Goal: Information Seeking & Learning: Check status

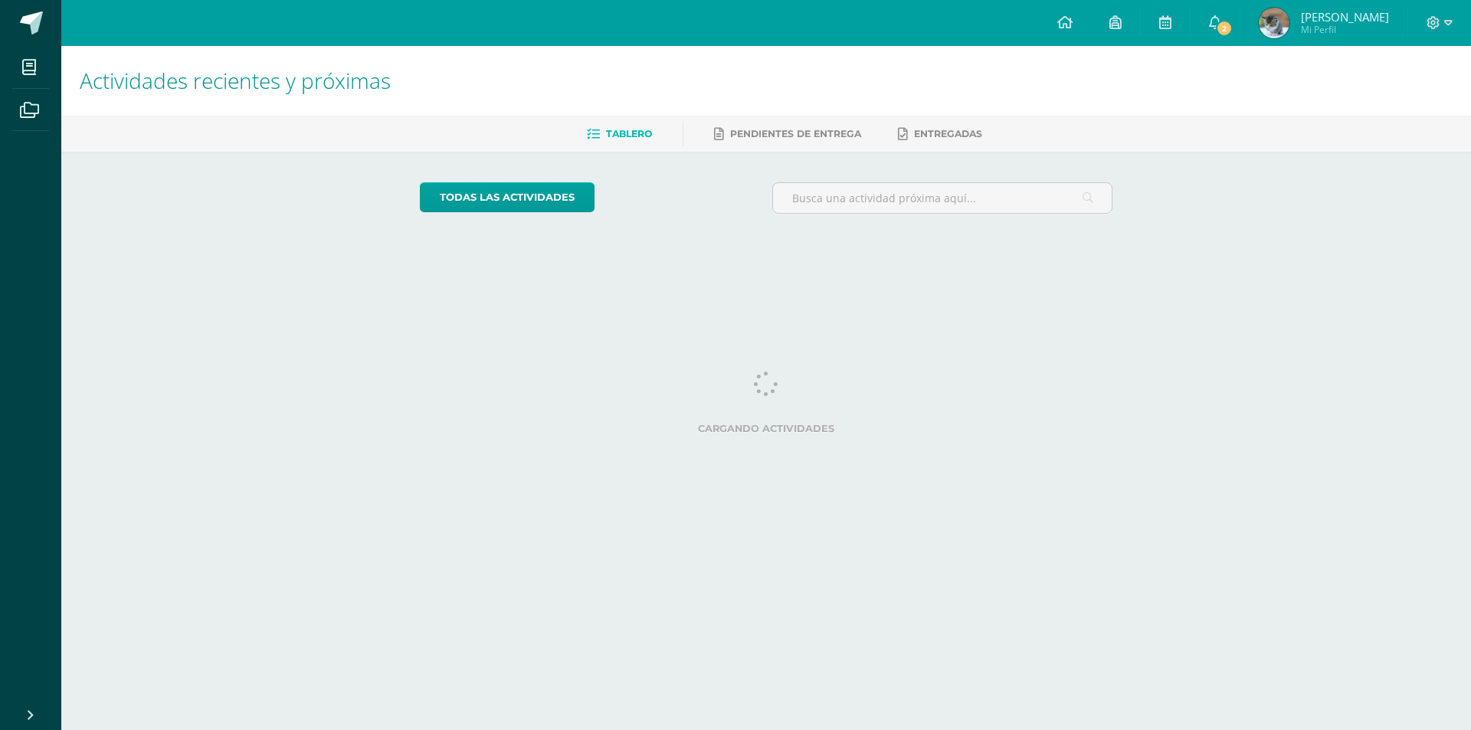
click at [1444, 43] on div at bounding box center [1439, 23] width 63 height 46
click at [1455, 25] on div at bounding box center [1439, 23] width 63 height 46
click at [1427, 17] on icon at bounding box center [1433, 23] width 14 height 14
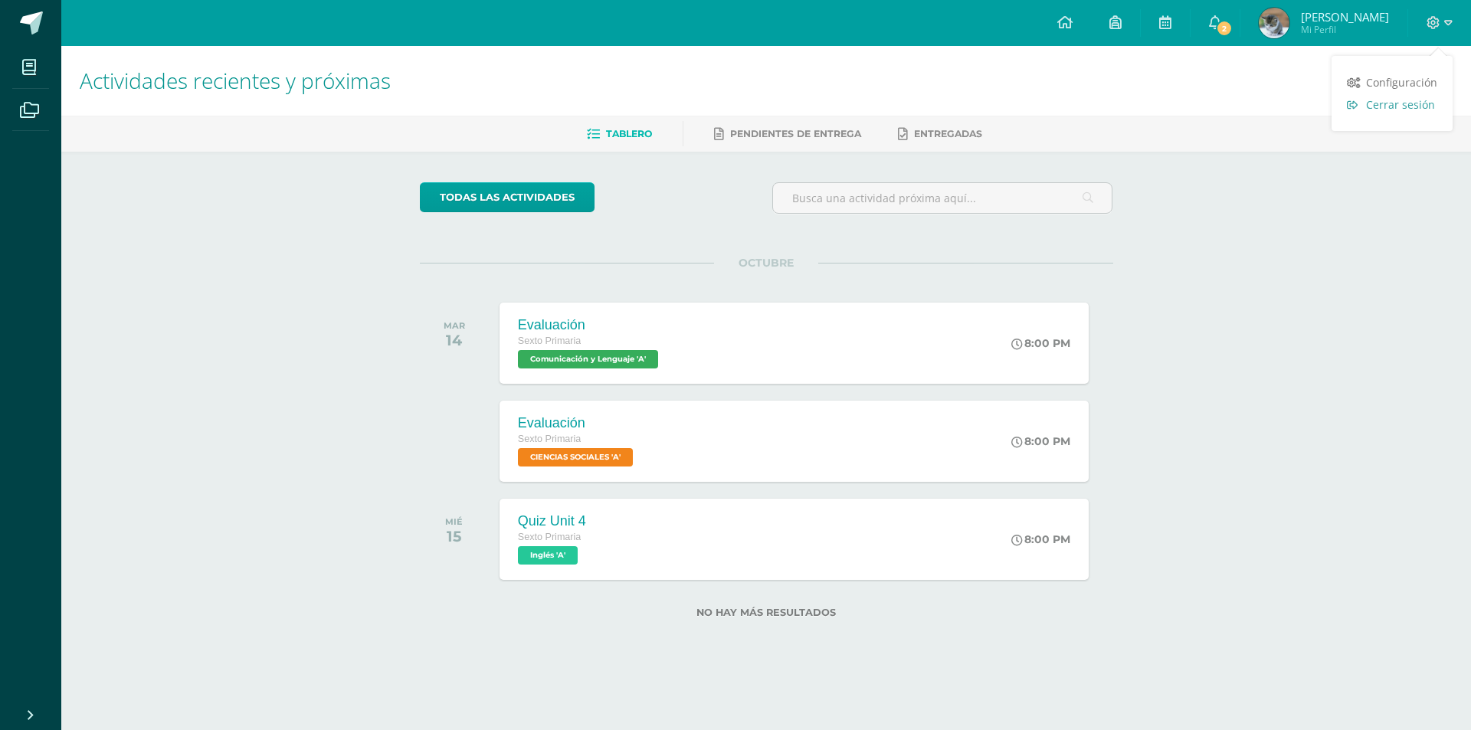
click at [1381, 114] on link "Cerrar sesión" at bounding box center [1391, 104] width 121 height 22
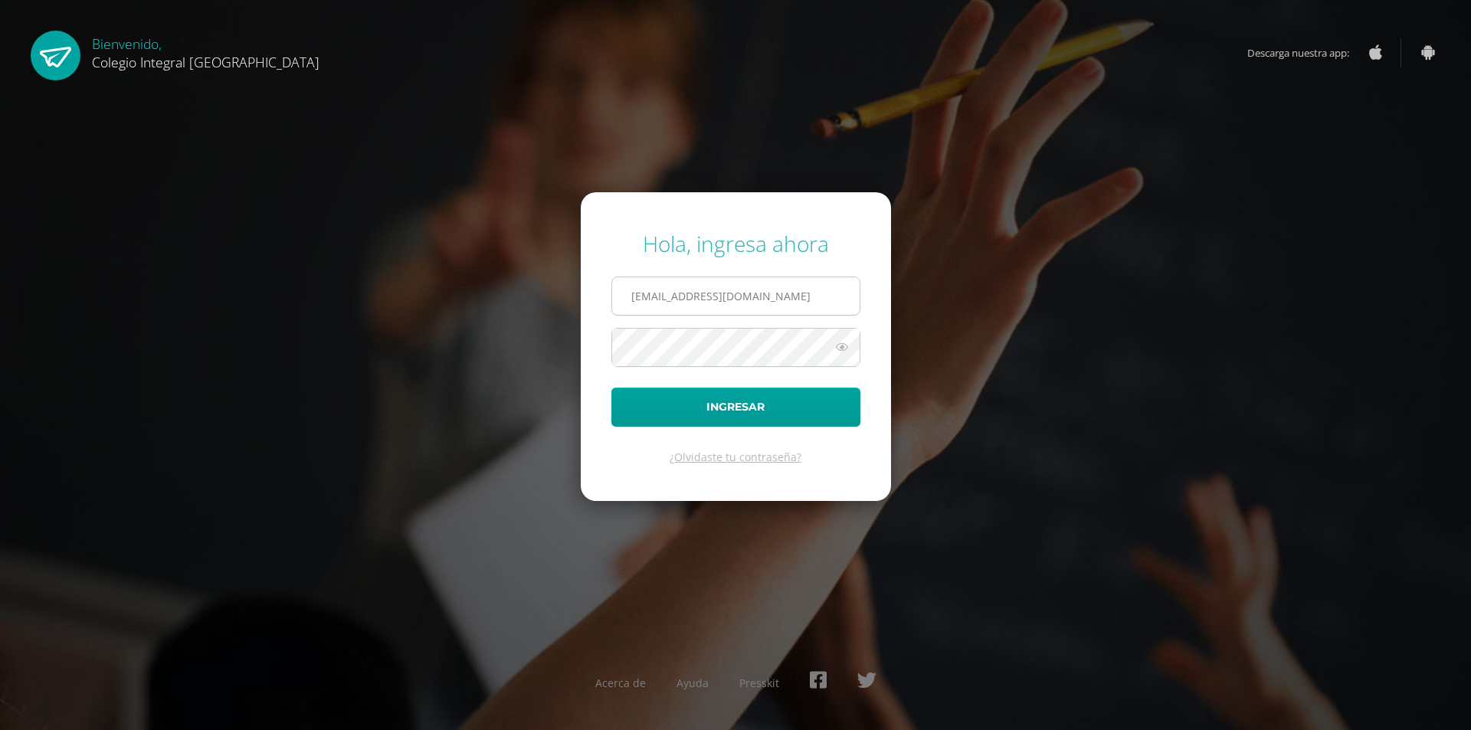
click at [807, 290] on input "202116@colegioelfaro.edu.gt" at bounding box center [735, 296] width 247 height 38
click at [781, 294] on input "202115@colegioelfaro.edu.gt" at bounding box center [735, 296] width 247 height 38
type input "202116@colegioelfaro.edu.gt"
click at [771, 420] on button "Ingresar" at bounding box center [735, 407] width 249 height 39
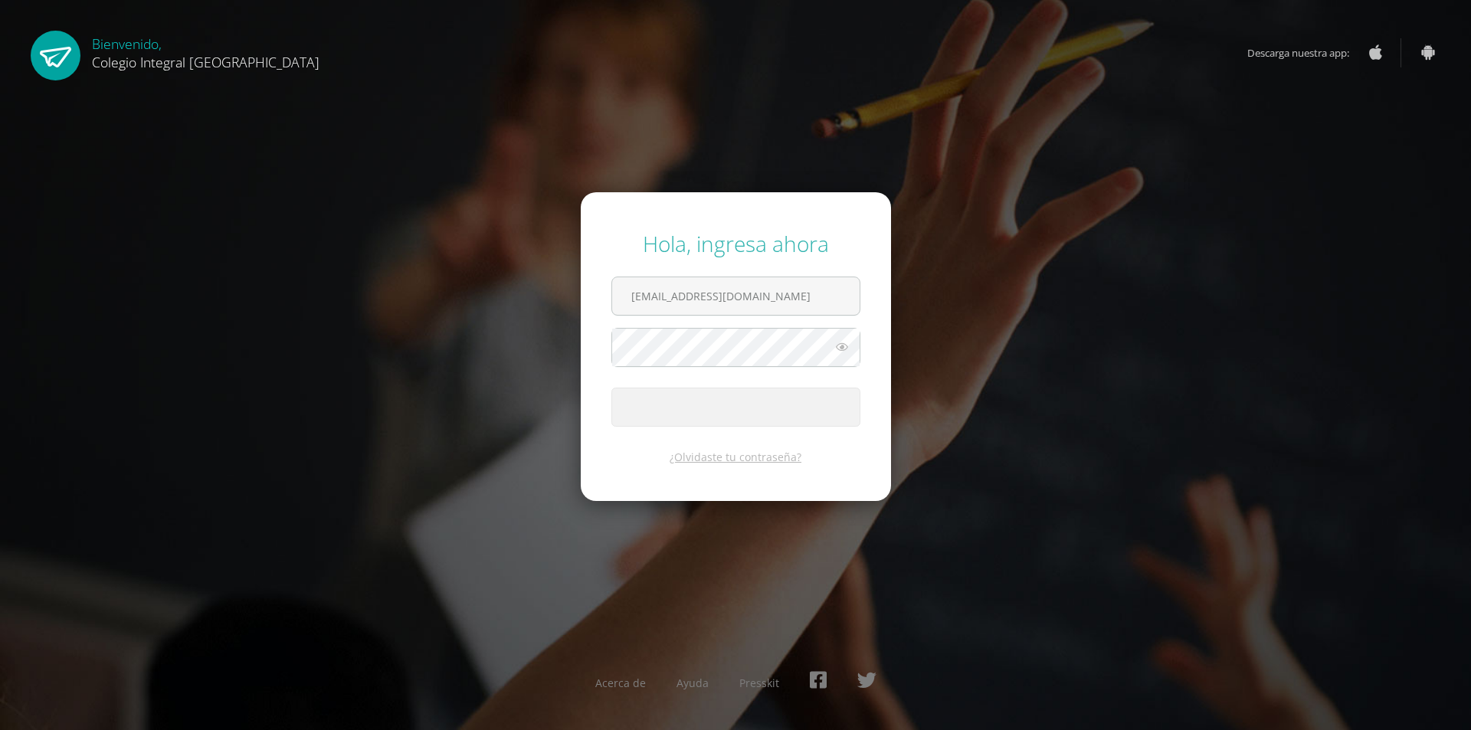
click at [785, 411] on span "submit" at bounding box center [735, 407] width 247 height 38
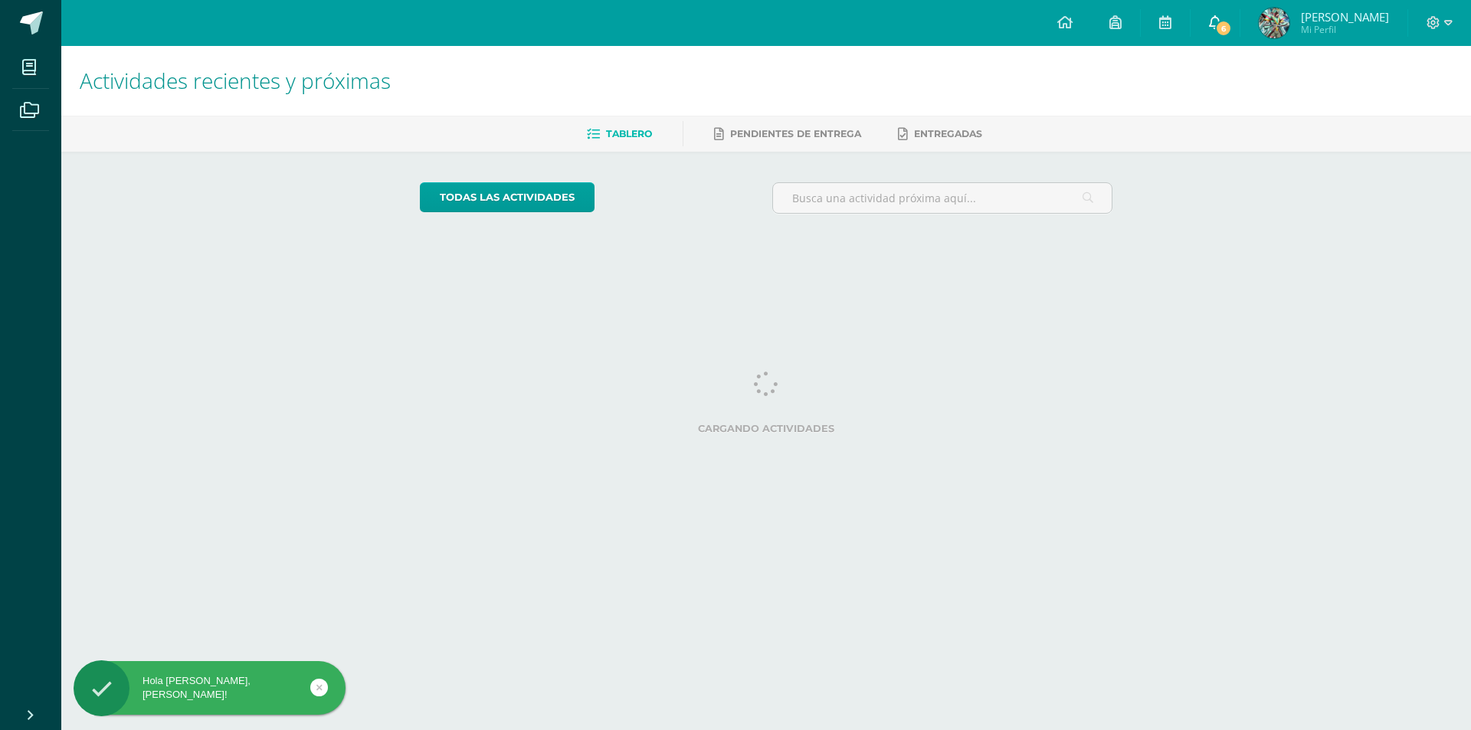
click at [1236, 16] on link "6" at bounding box center [1214, 23] width 49 height 46
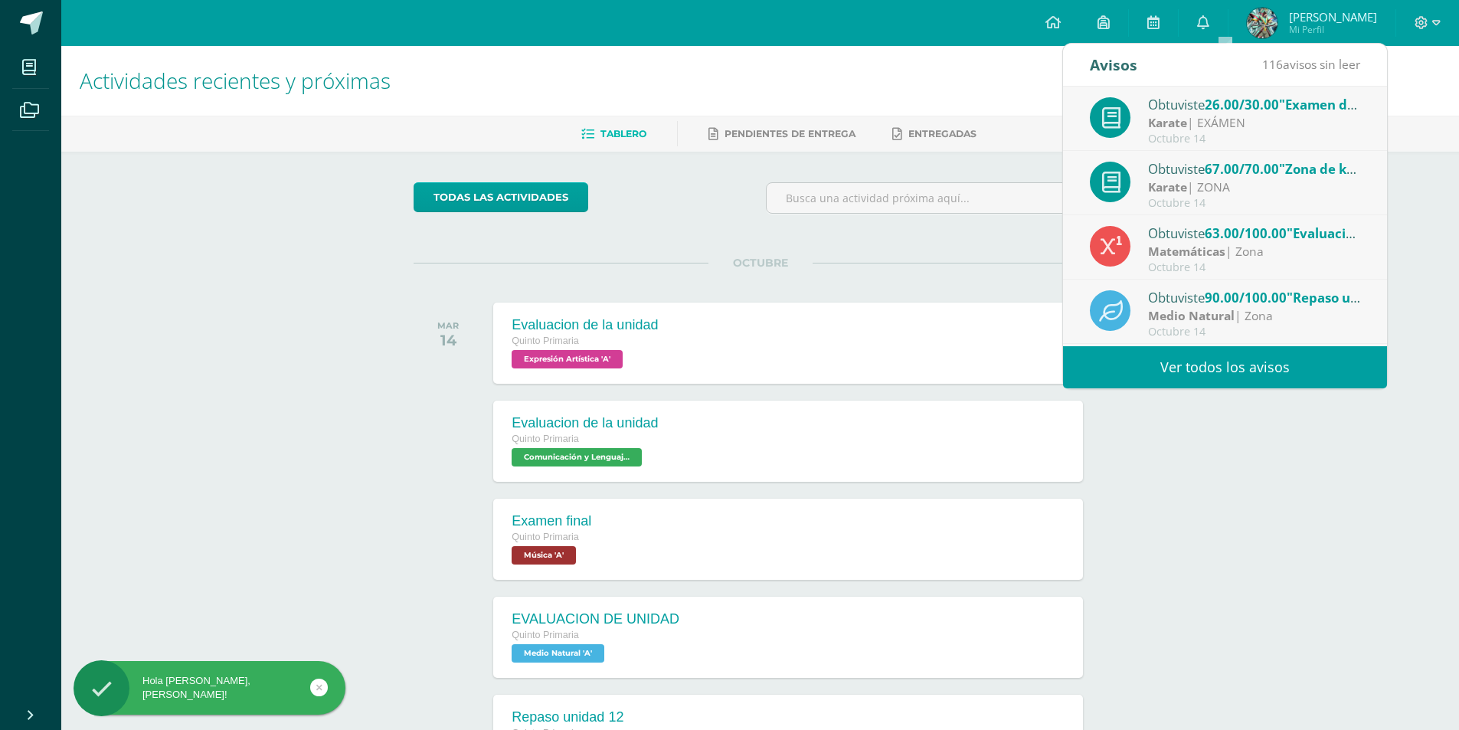
click at [1223, 133] on div "Octubre 14" at bounding box center [1254, 139] width 213 height 13
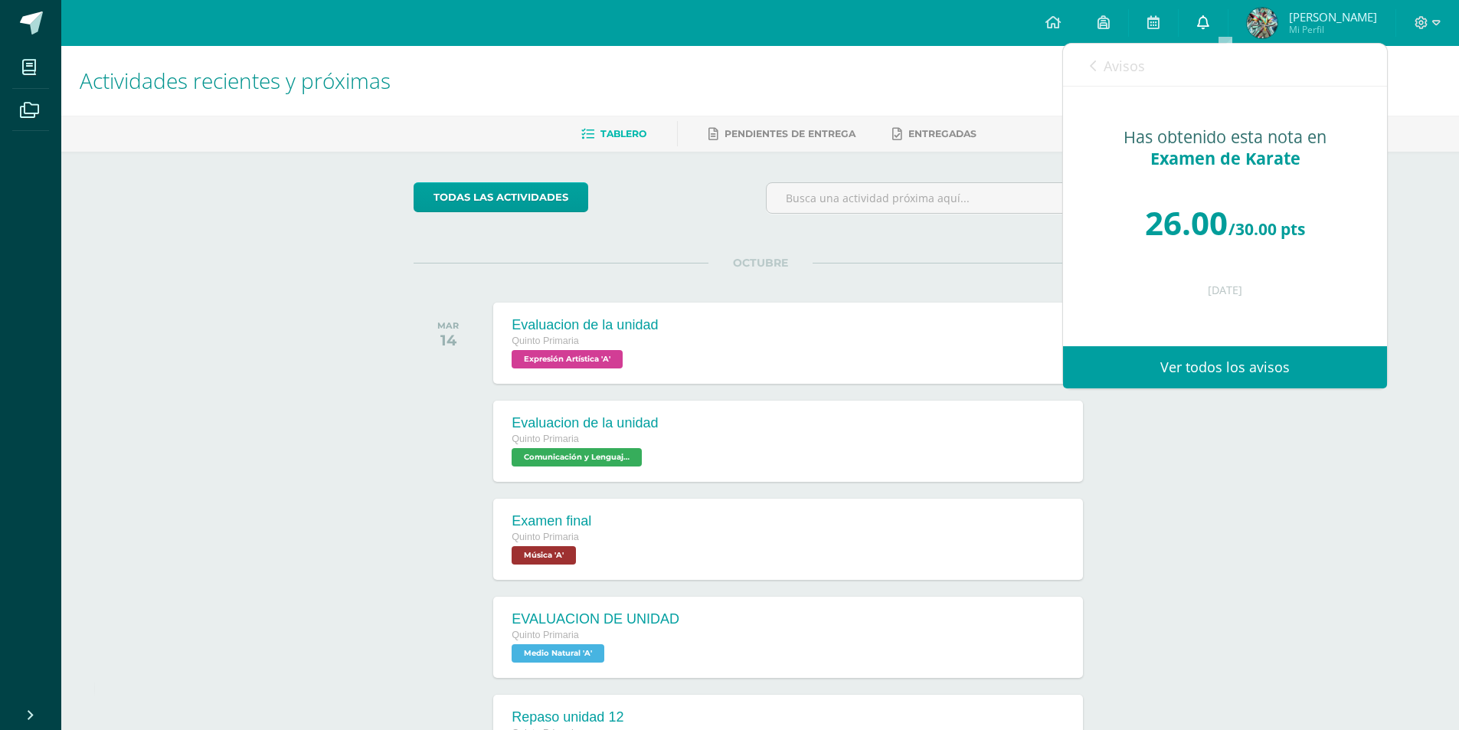
click at [1228, 18] on link "0" at bounding box center [1203, 23] width 49 height 46
click at [1123, 67] on span "Avisos" at bounding box center [1124, 66] width 41 height 18
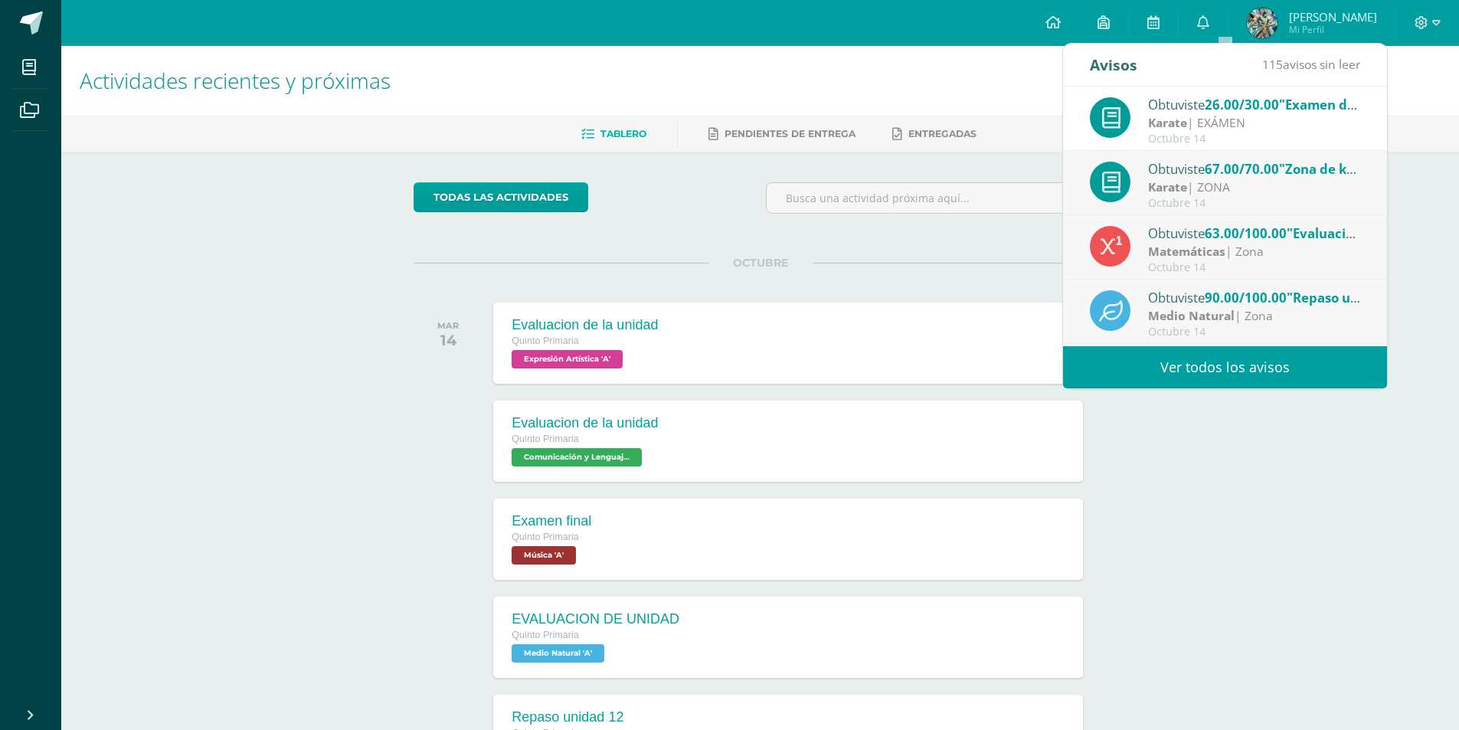
click at [1258, 226] on span "63.00/100.00" at bounding box center [1246, 233] width 82 height 18
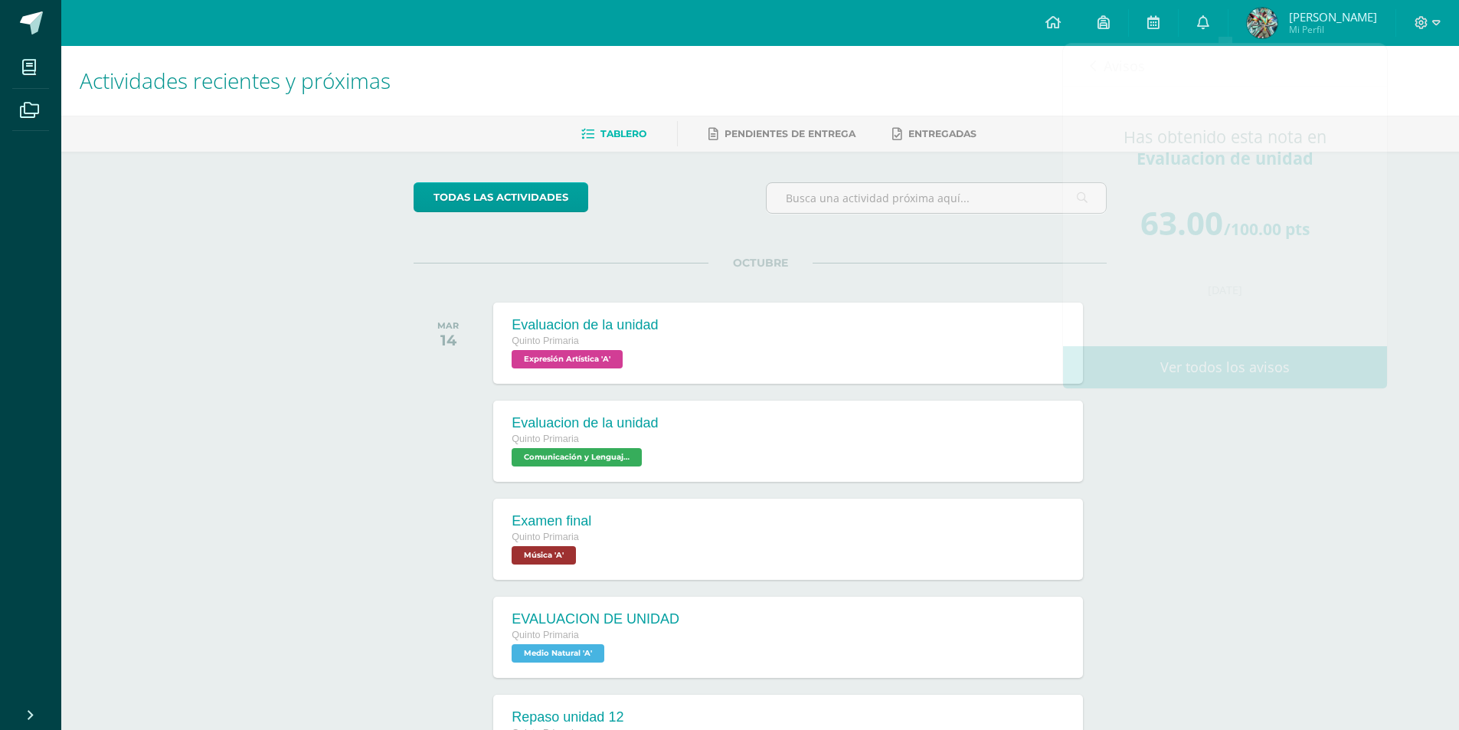
click at [1413, 196] on div "Actividades recientes y próximas Tablero Pendientes de entrega Entregadas todas…" at bounding box center [760, 508] width 1398 height 925
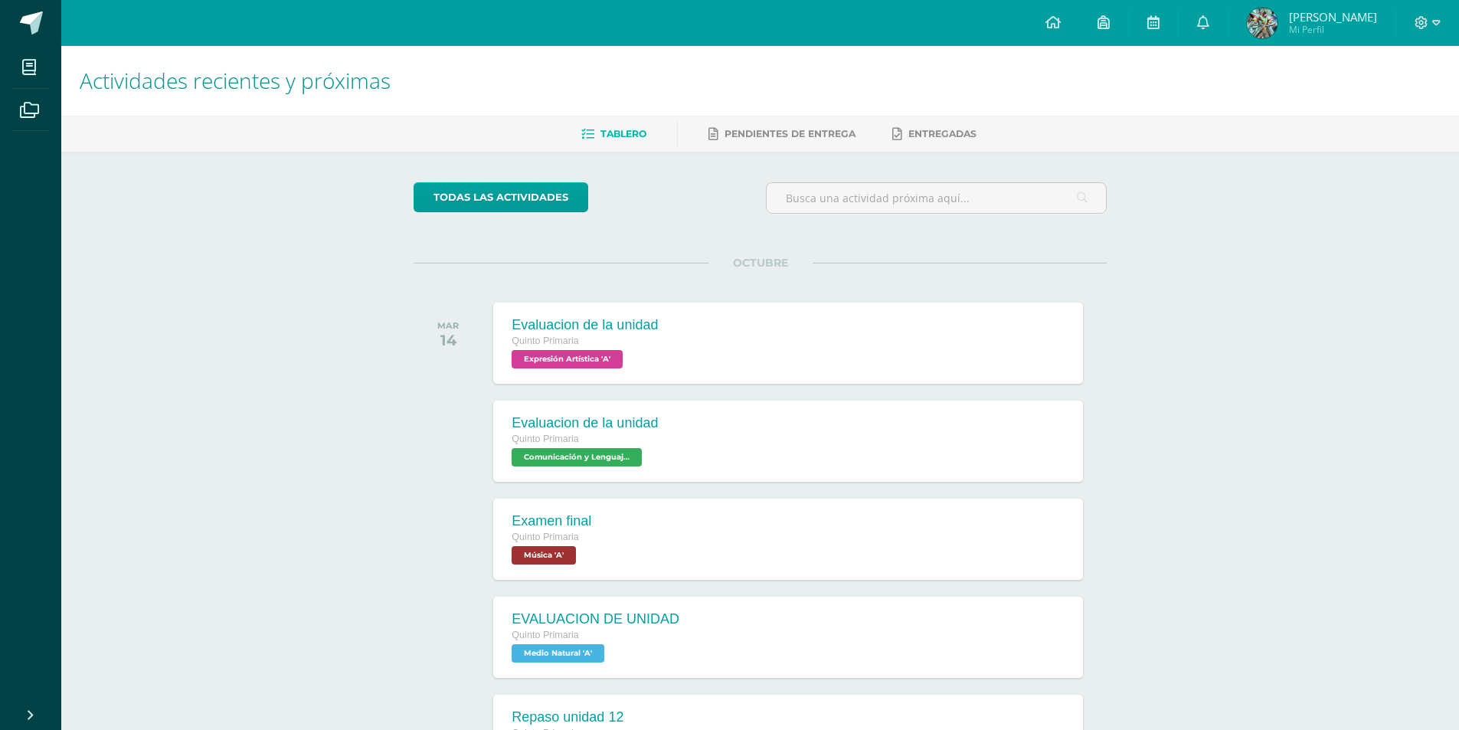
click at [1286, 32] on span "Raúl Alejandro Mi Perfil" at bounding box center [1312, 23] width 136 height 31
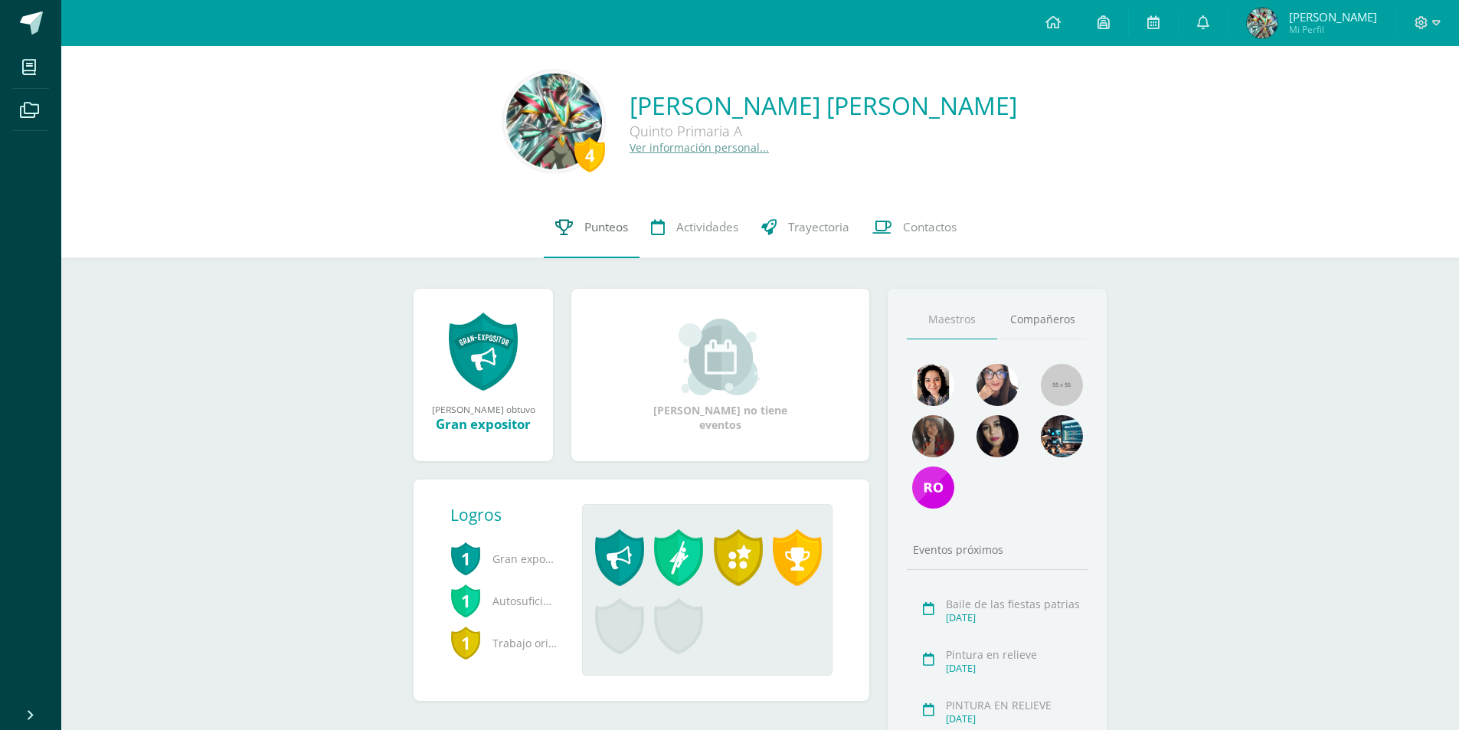
click at [620, 224] on span "Punteos" at bounding box center [606, 227] width 44 height 16
click at [695, 142] on link "Ver información personal..." at bounding box center [699, 147] width 139 height 15
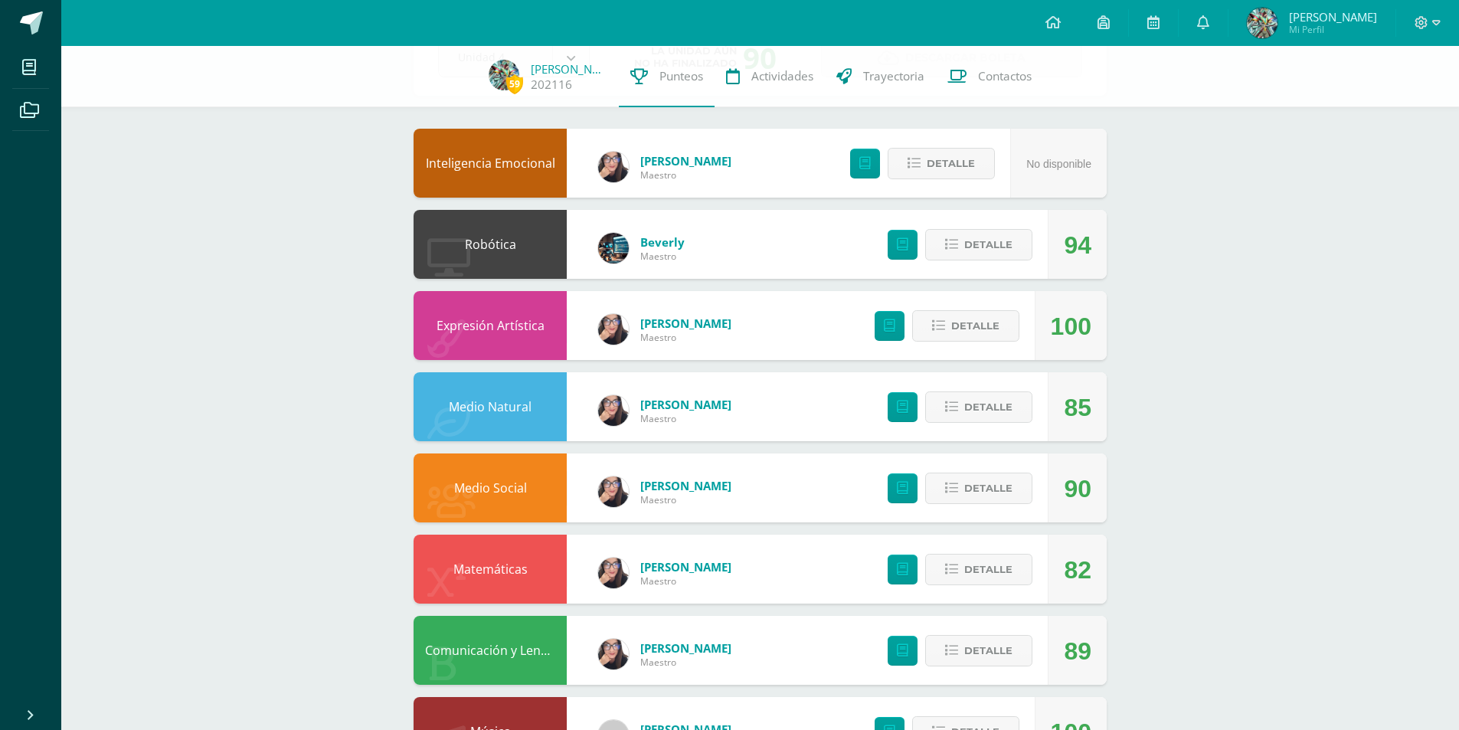
scroll to position [153, 0]
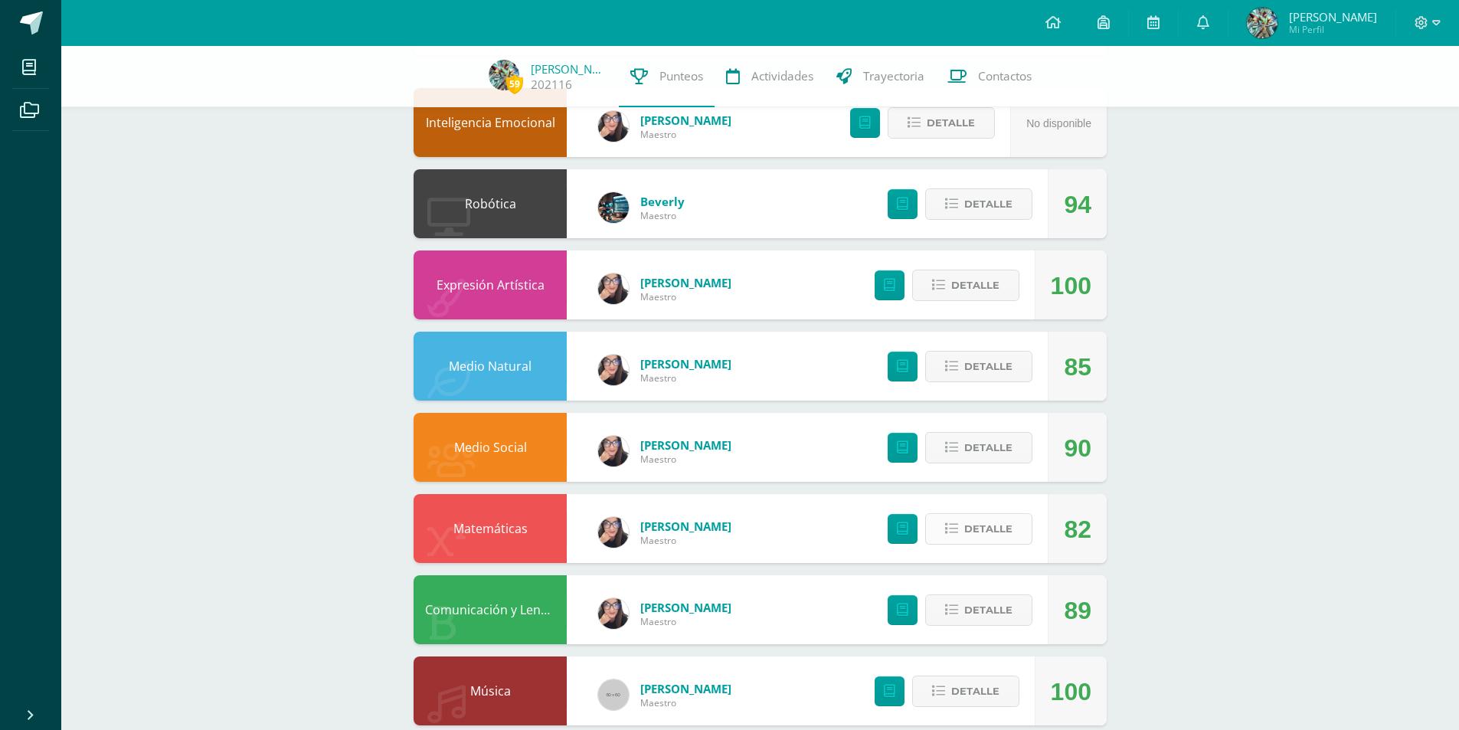
click at [954, 529] on icon at bounding box center [951, 528] width 13 height 13
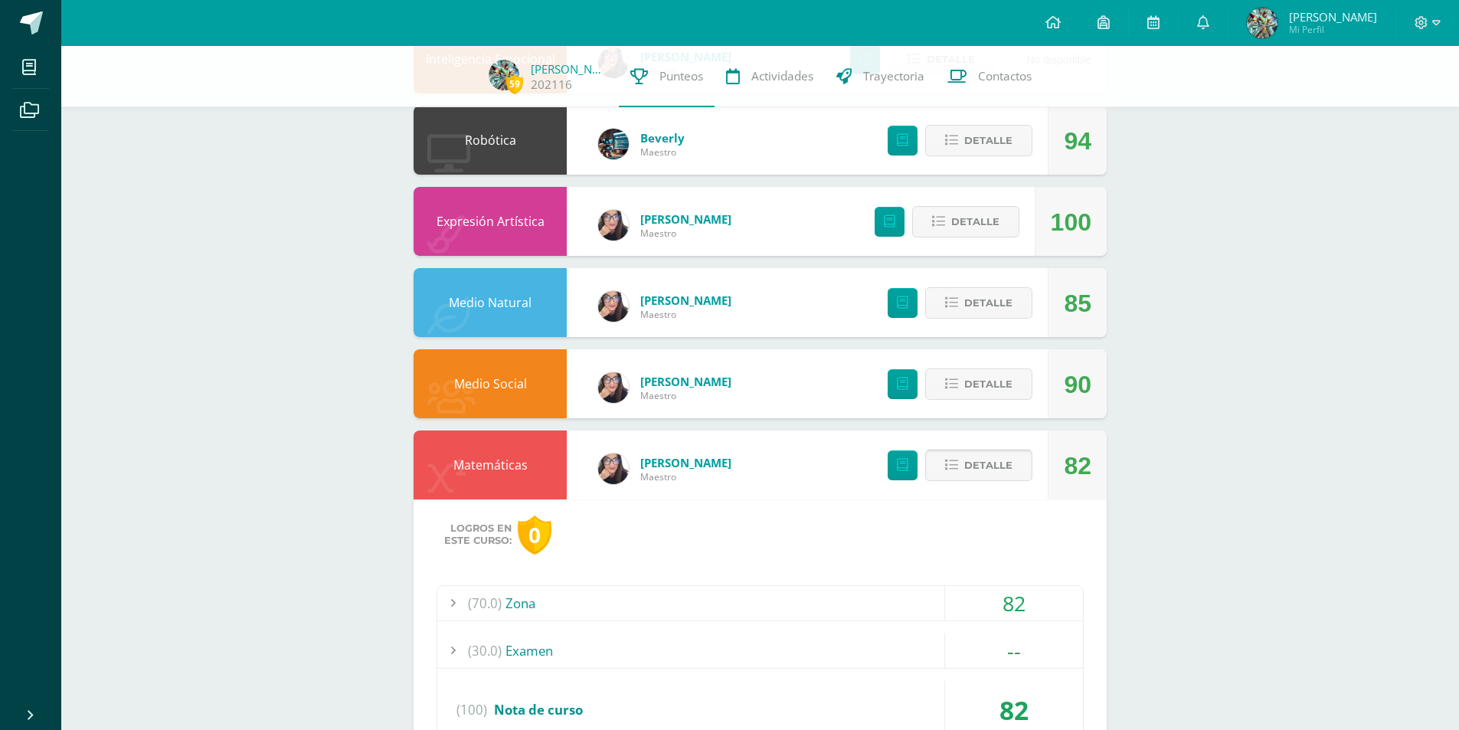
scroll to position [230, 0]
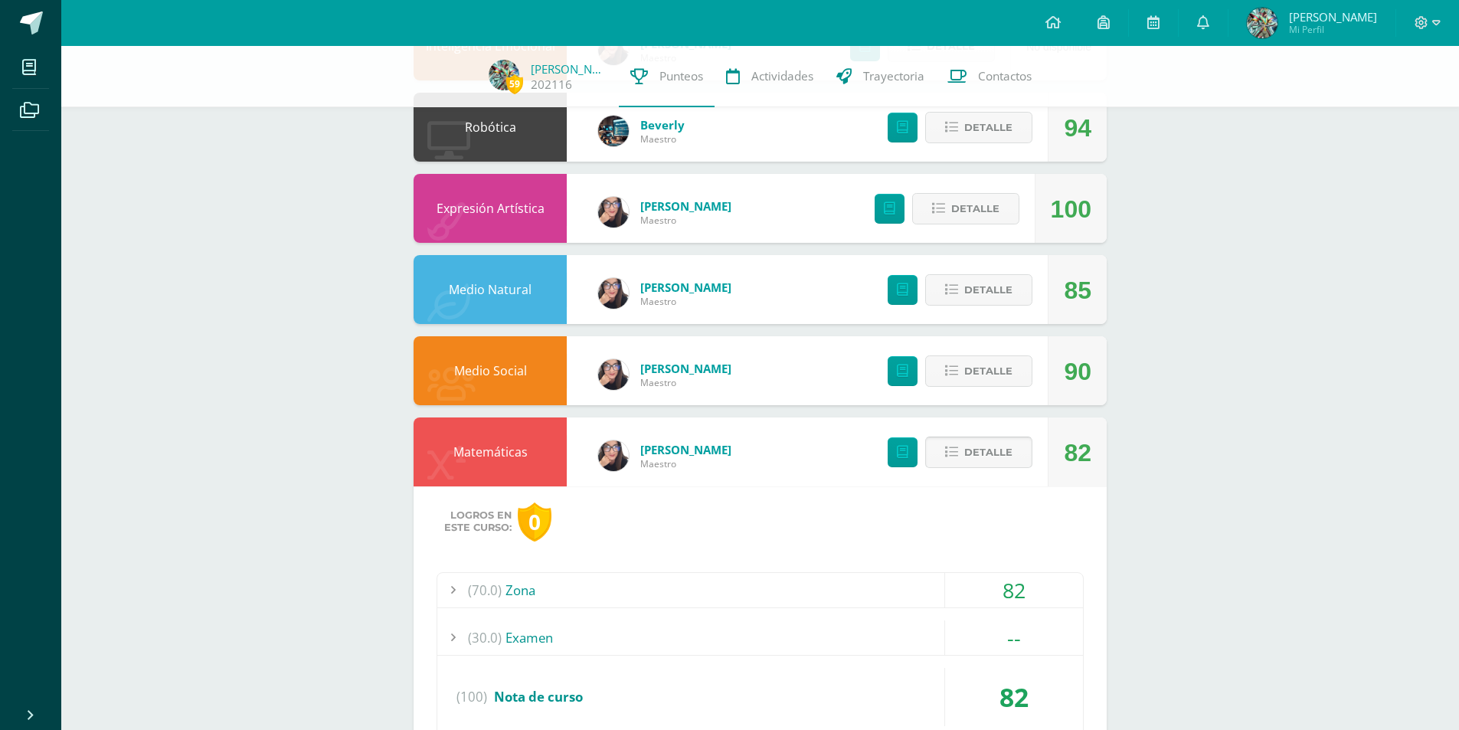
click at [1000, 465] on span "Detalle" at bounding box center [988, 452] width 48 height 28
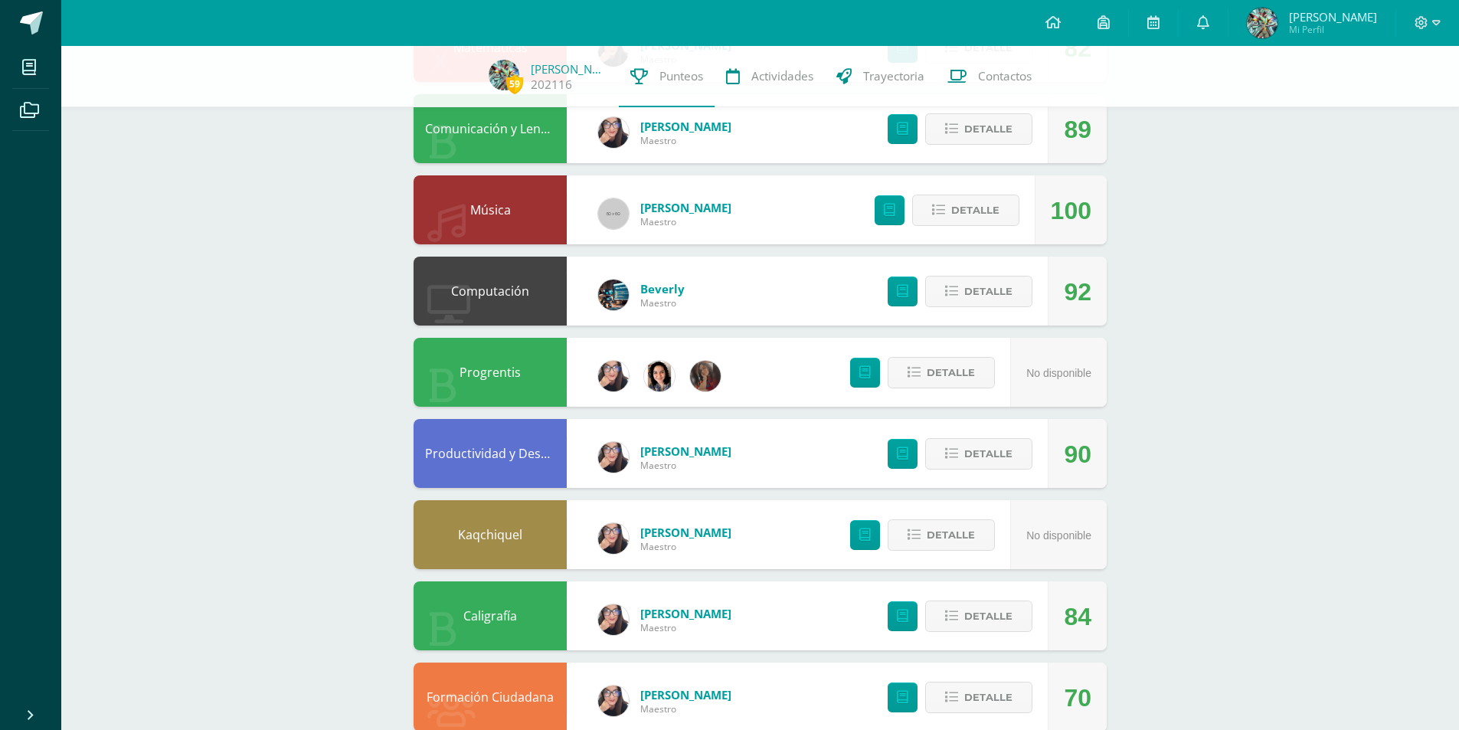
scroll to position [843, 0]
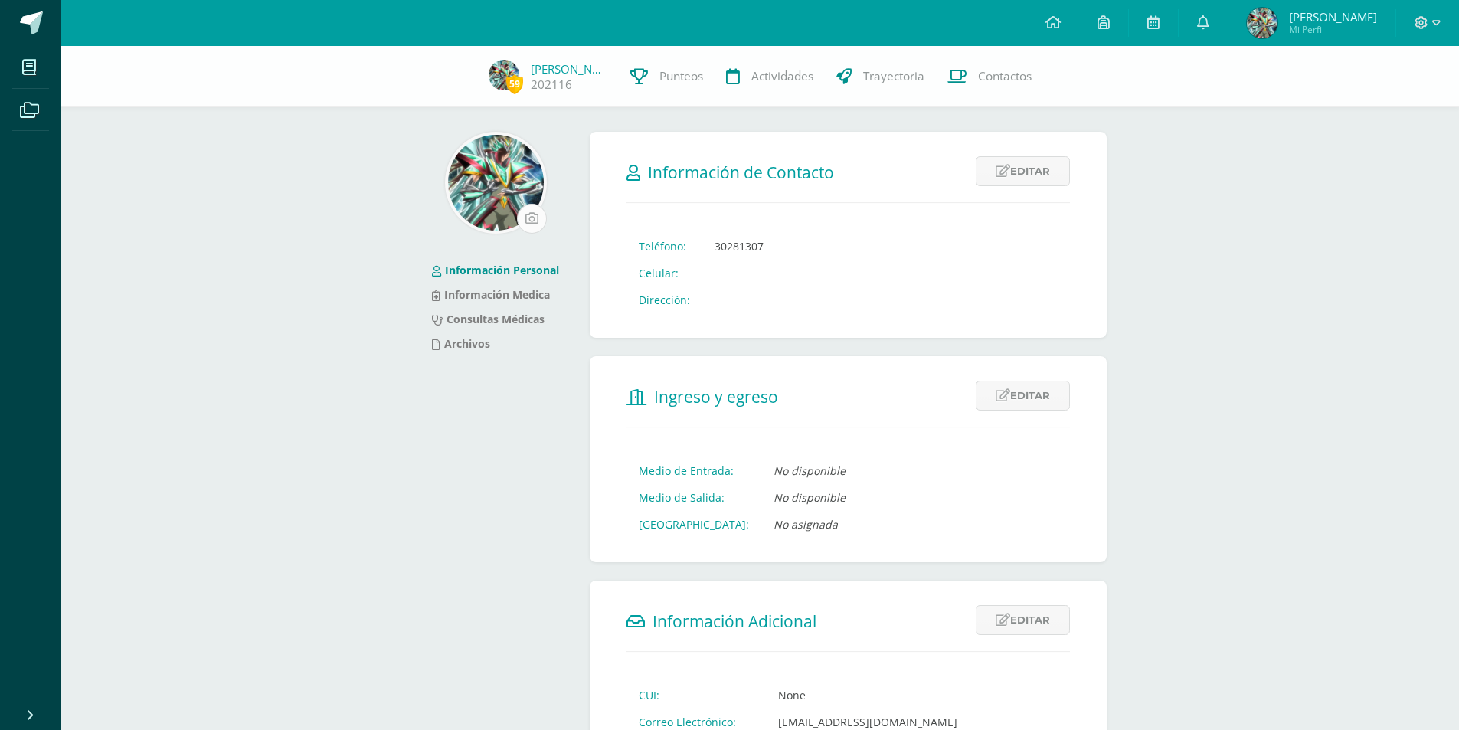
click at [537, 216] on input "file" at bounding box center [532, 219] width 28 height 28
type input "C:\fakepath\d77a2251c8aadd3e6554bbb0d825032b.jpg"
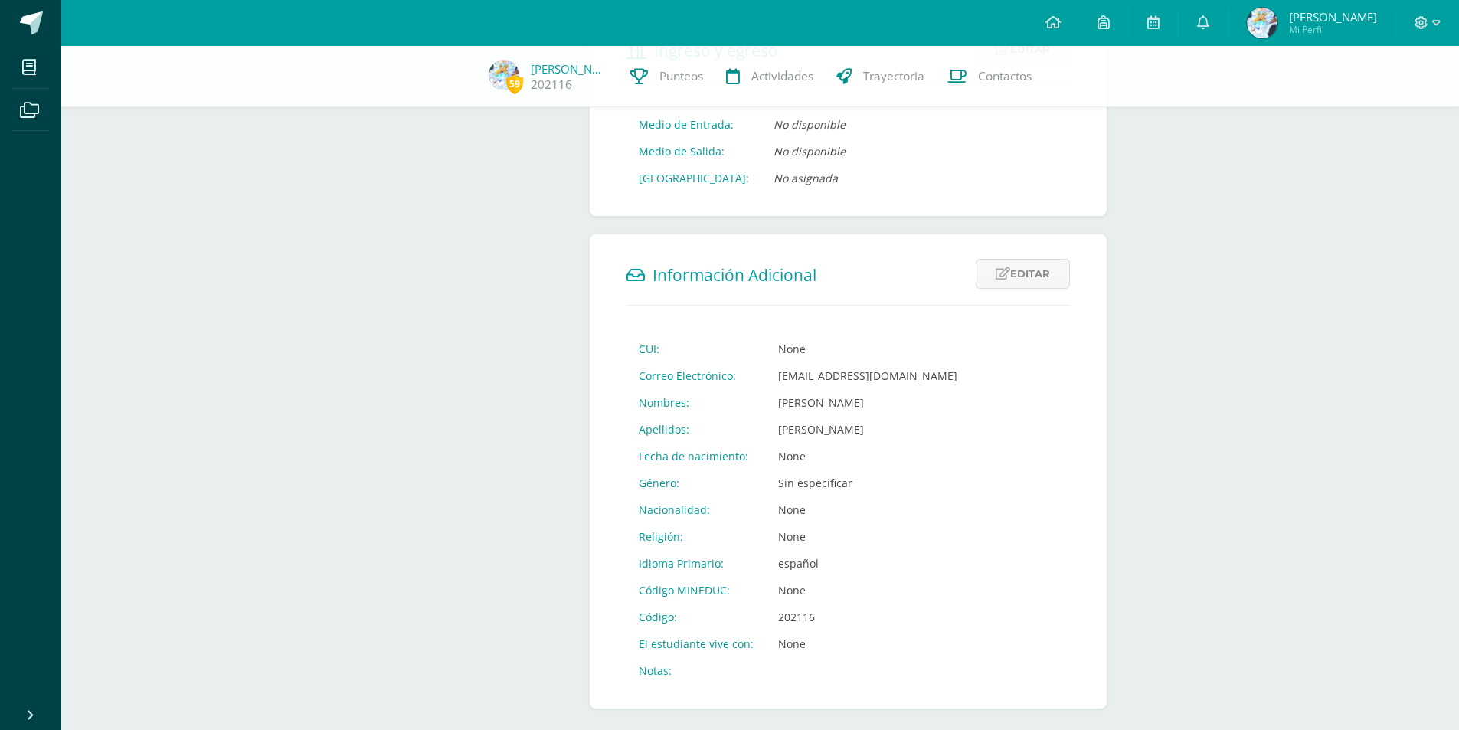
scroll to position [374, 0]
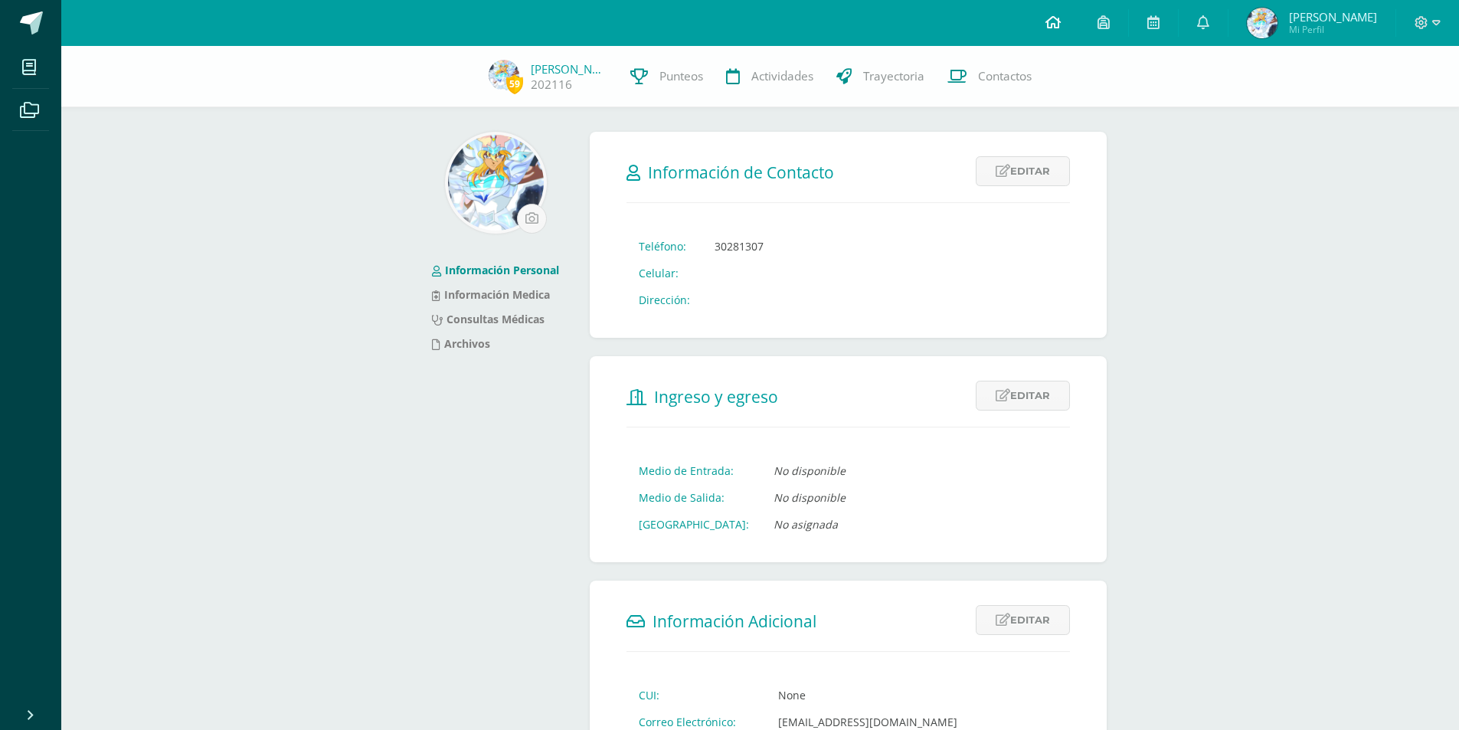
click at [1048, 28] on link at bounding box center [1053, 23] width 52 height 46
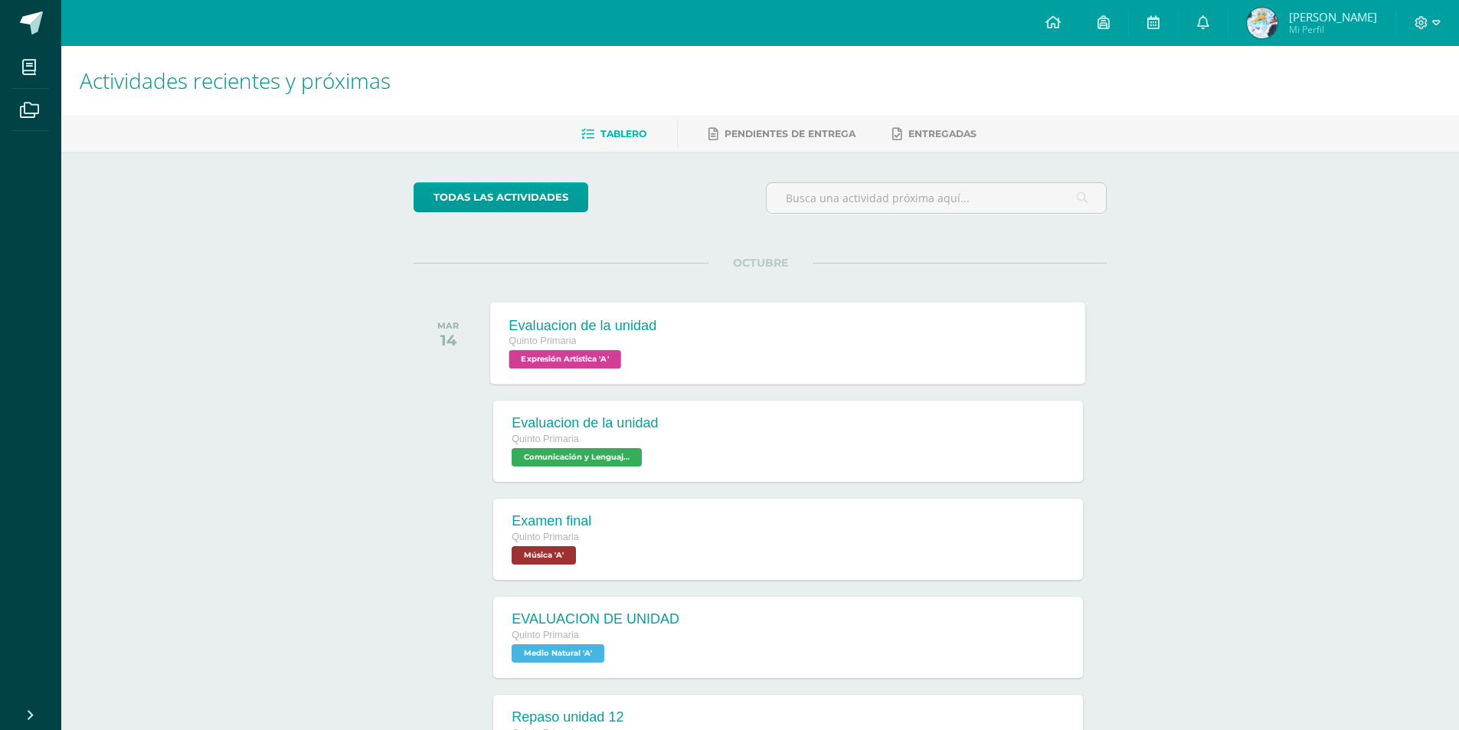
click at [866, 326] on div "Evaluacion de la unidad Quinto Primaria Expresión Artística 'A' Evaluacion de l…" at bounding box center [788, 343] width 595 height 82
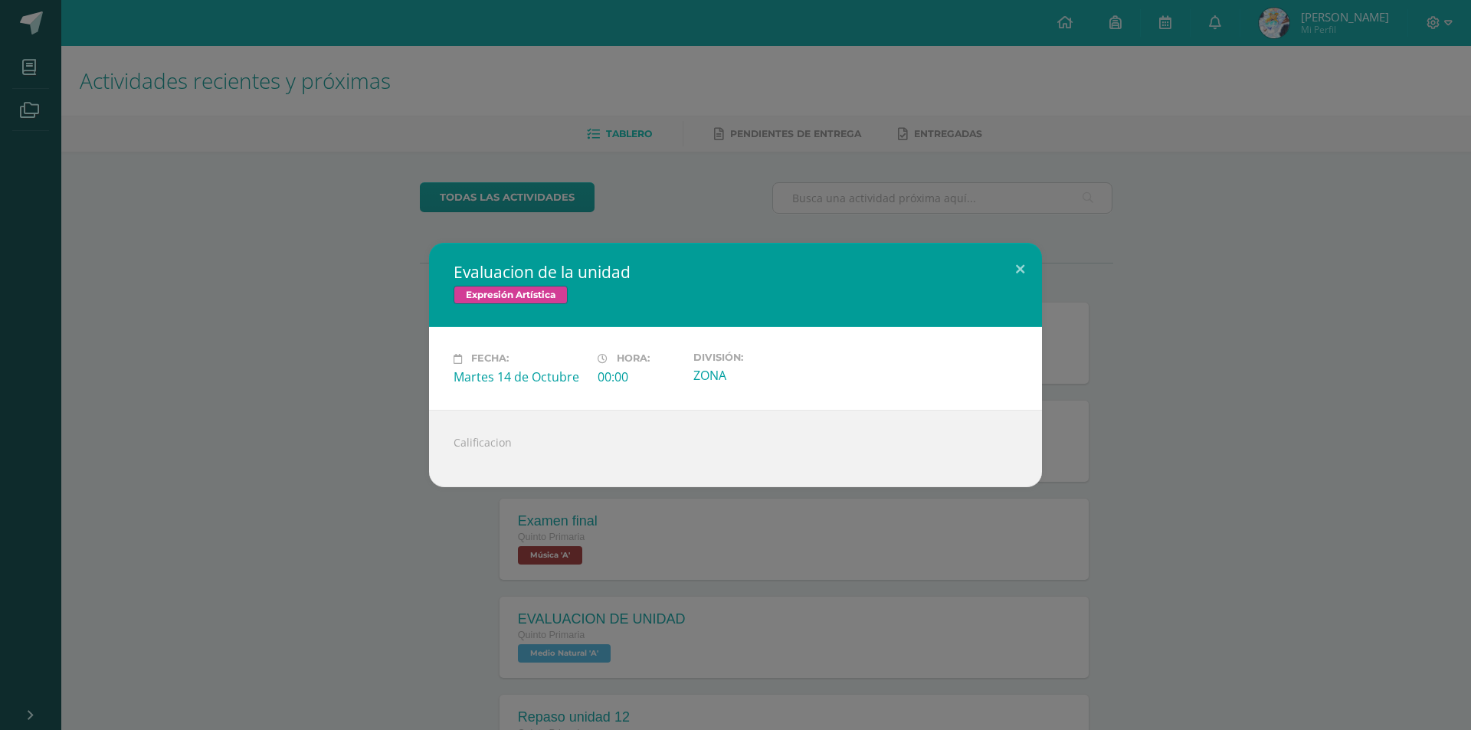
click at [1117, 250] on div "Evaluacion de la unidad Expresión Artística Fecha: Martes 14 de Octubre Hora: 0…" at bounding box center [735, 365] width 1459 height 244
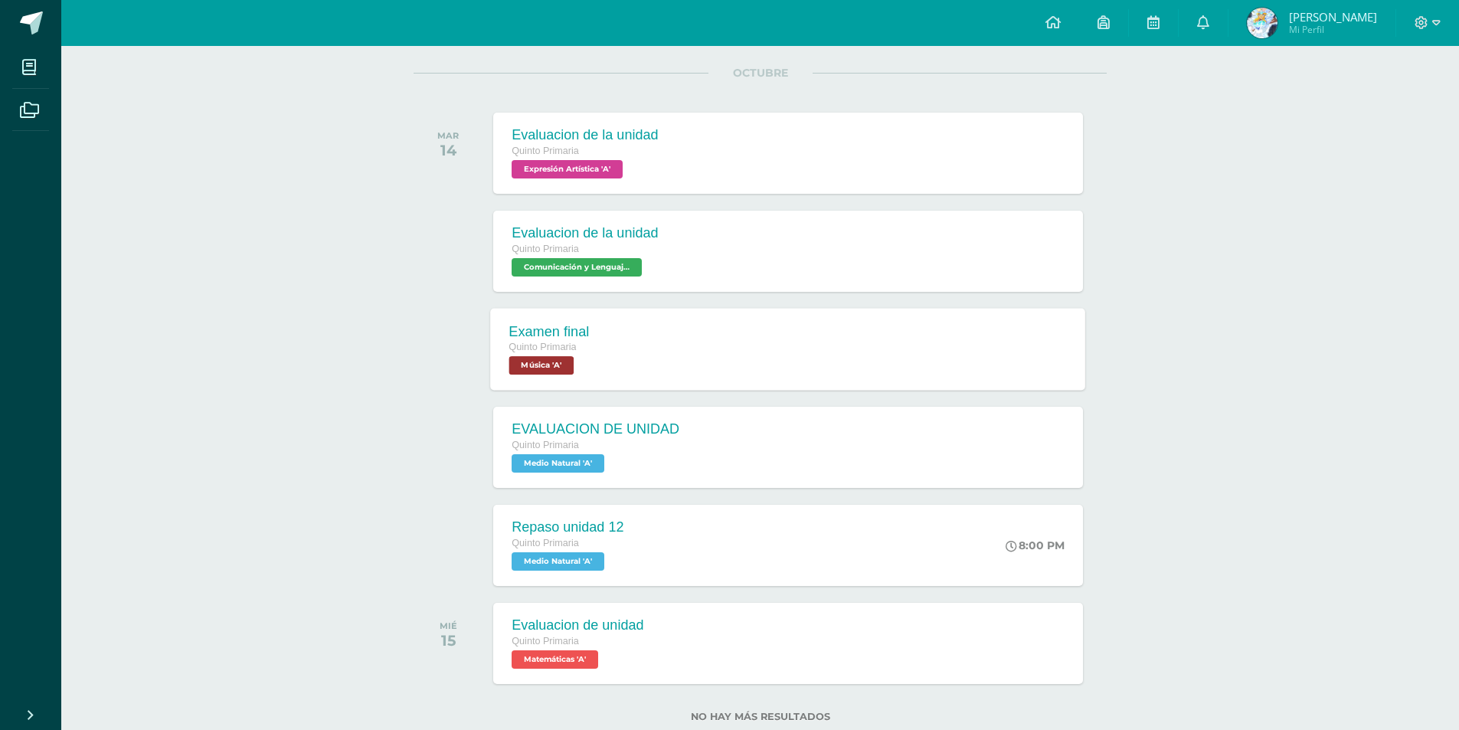
scroll to position [231, 0]
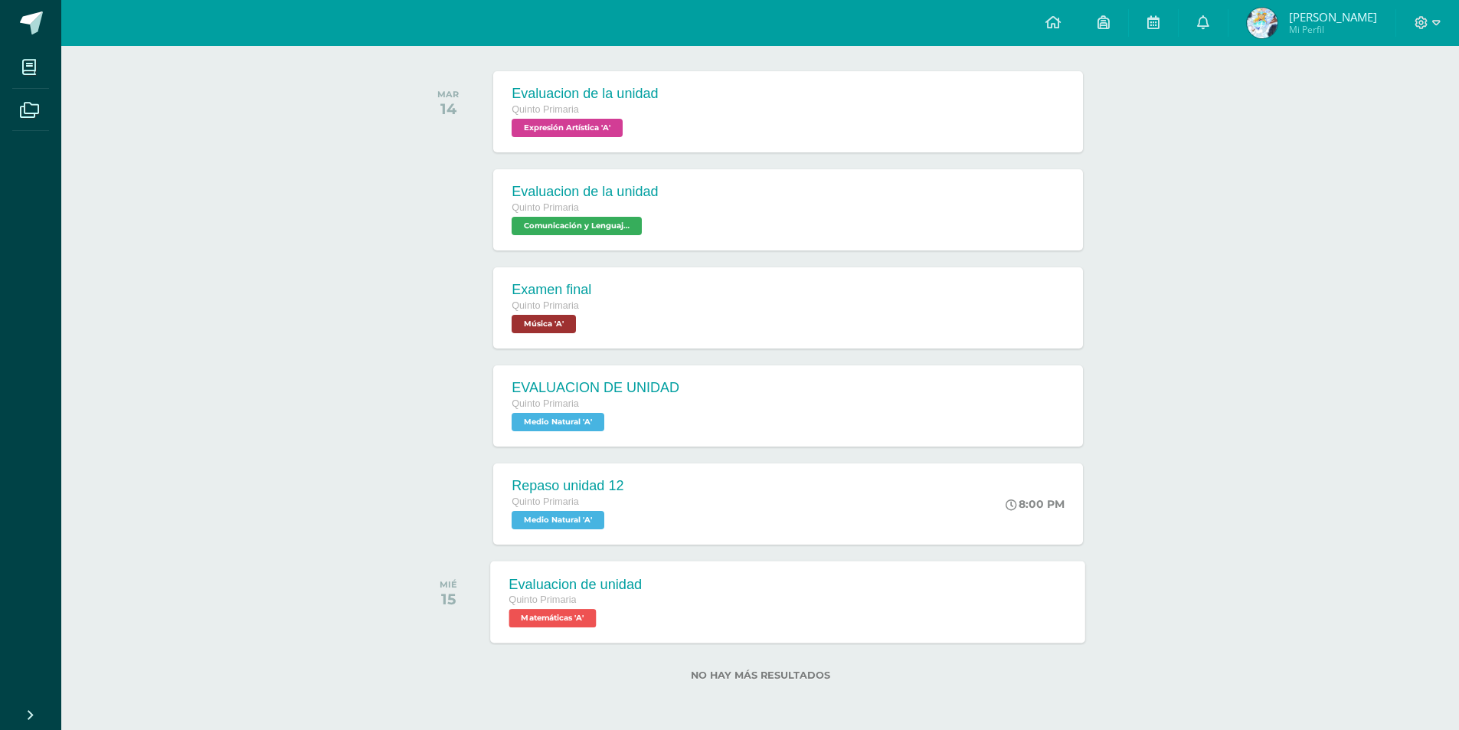
click at [797, 575] on div "Evaluacion de unidad Quinto Primaria Matemáticas 'A' Evaluacion de unidad Matem…" at bounding box center [788, 602] width 595 height 82
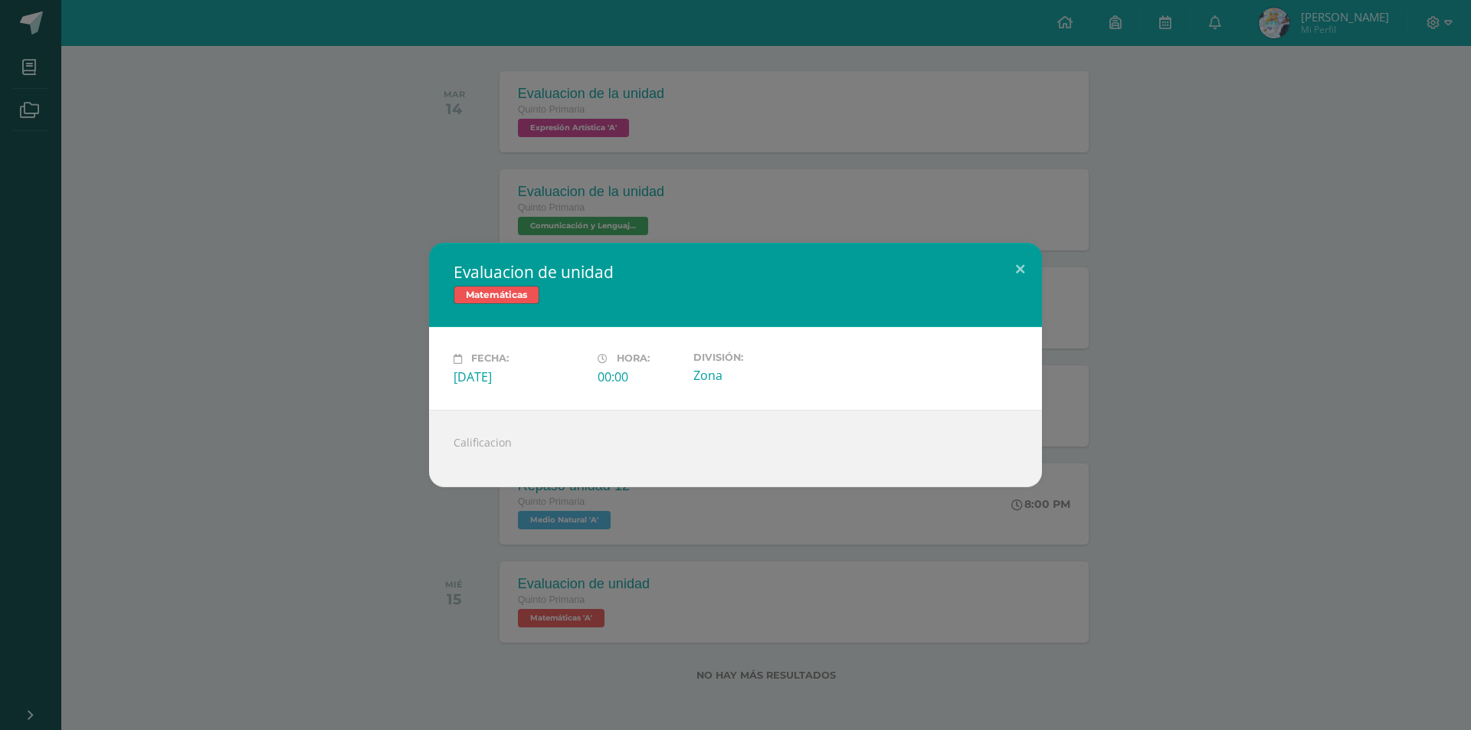
click at [1329, 501] on div "Evaluacion de unidad Matemáticas Fecha: Miércoles 15 de Octubre Hora: 00:00 Div…" at bounding box center [735, 365] width 1471 height 730
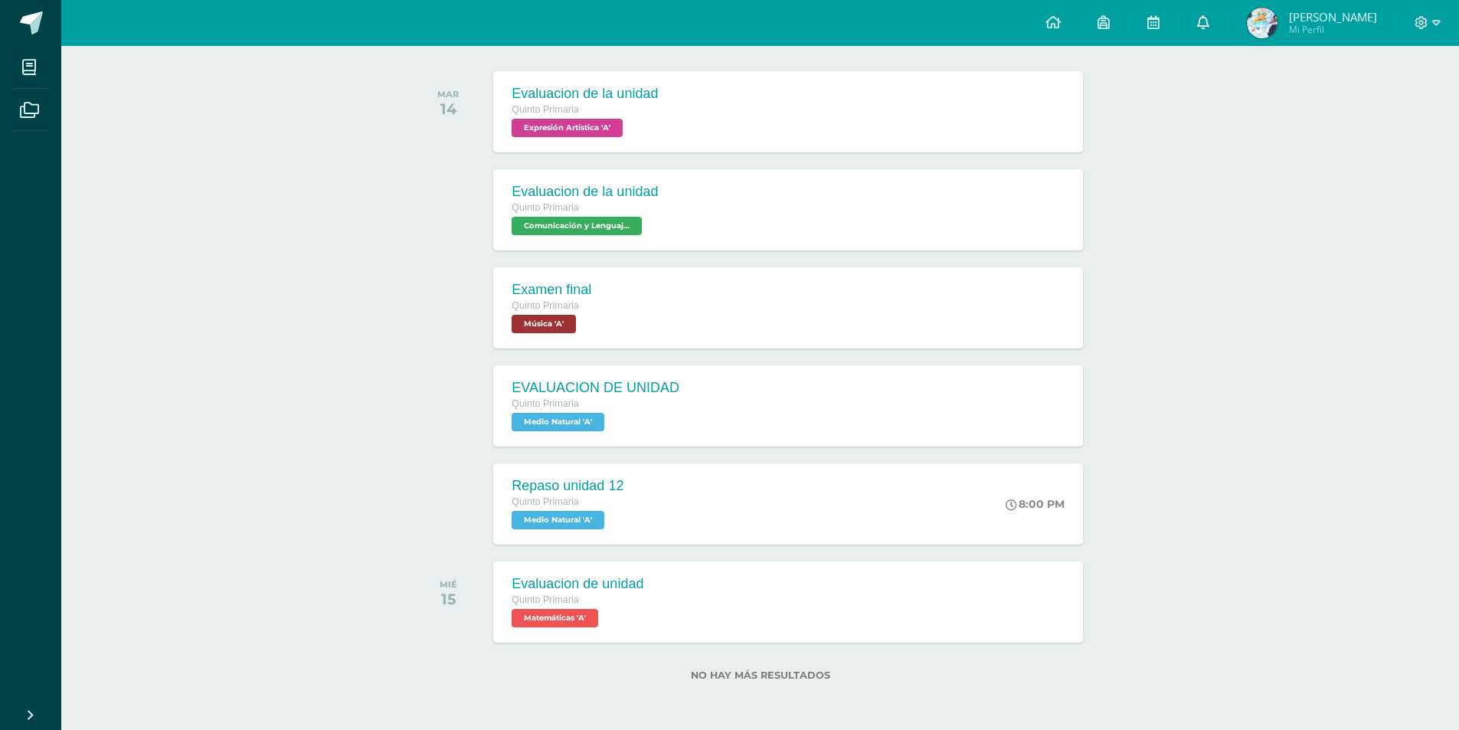
click at [1210, 28] on icon at bounding box center [1203, 22] width 12 height 14
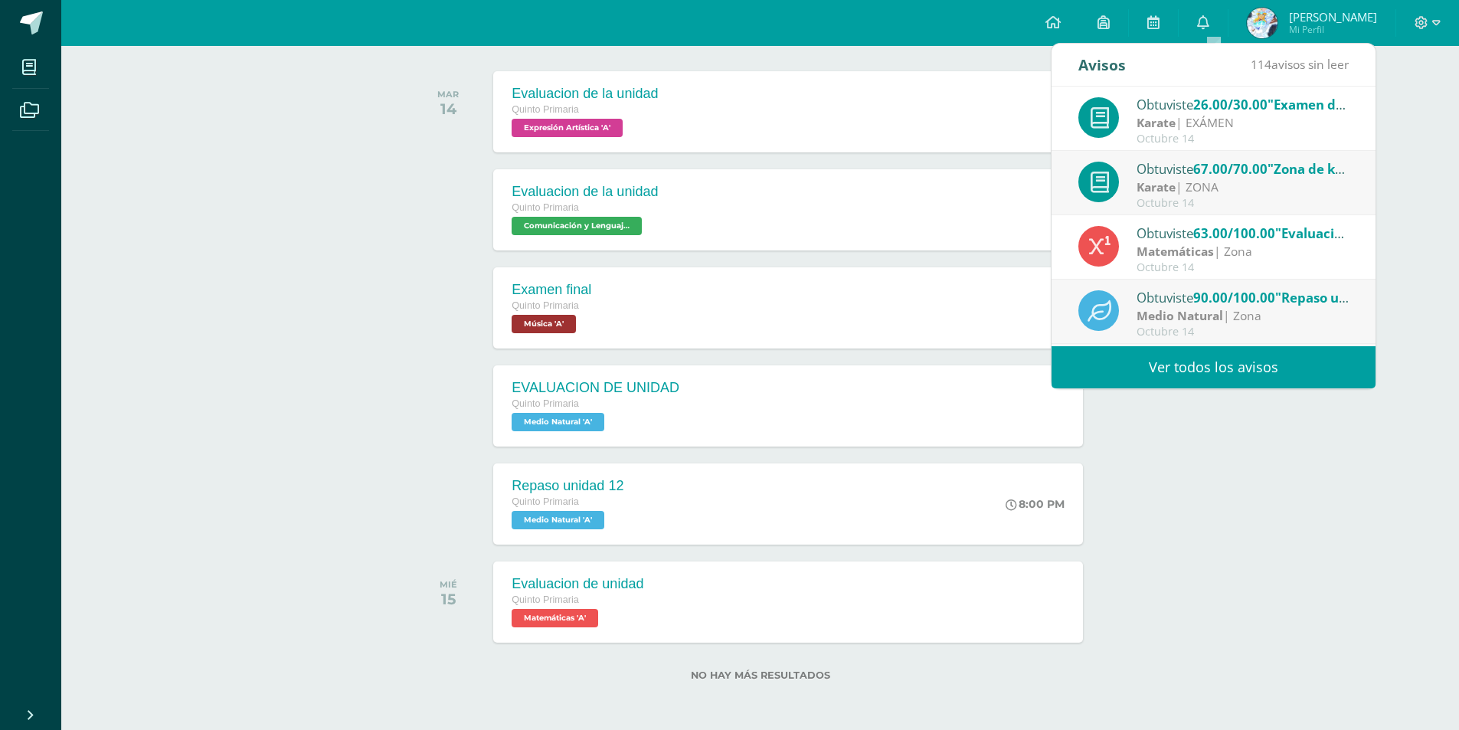
click at [1225, 201] on div "Octubre 14" at bounding box center [1243, 203] width 213 height 13
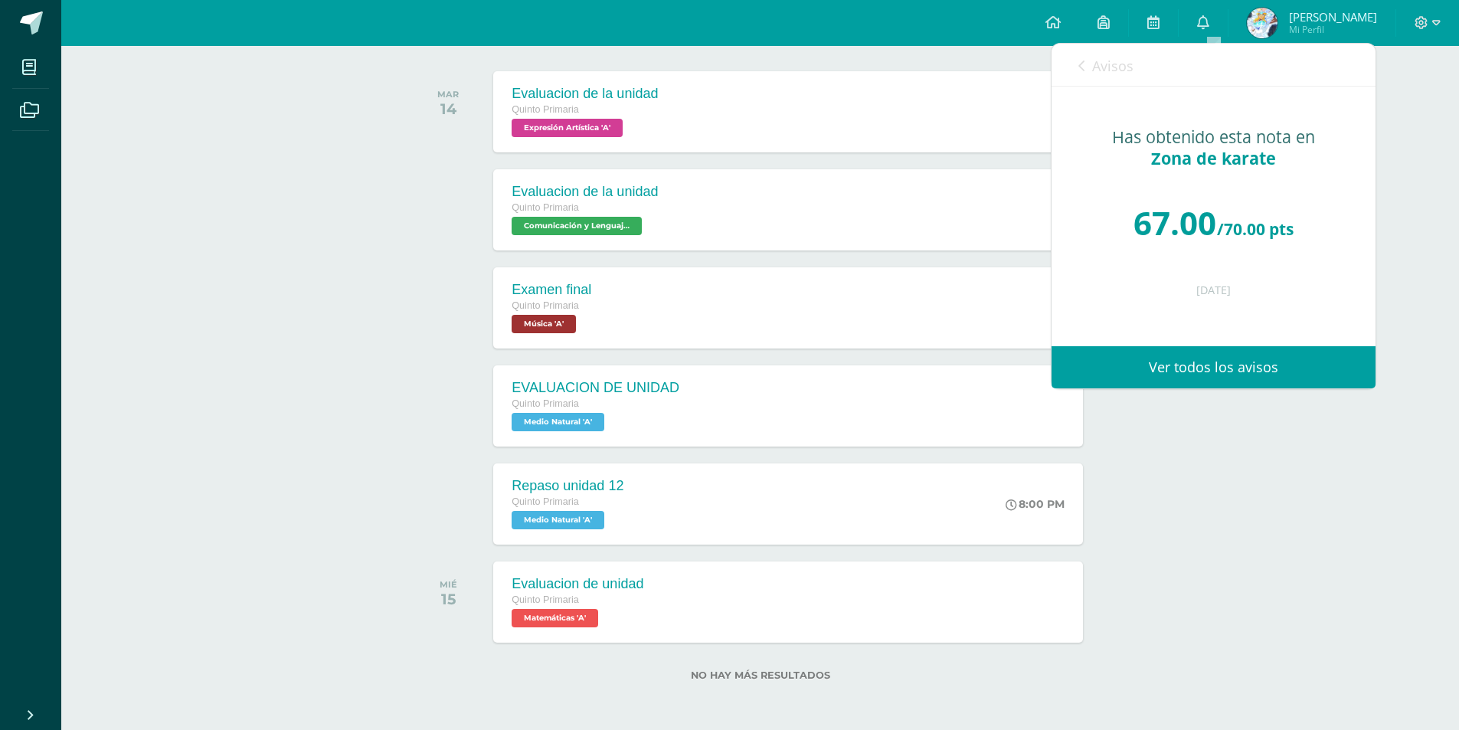
click at [1429, 217] on div "Actividades recientes y próximas Tablero Pendientes de entrega Entregadas todas…" at bounding box center [760, 272] width 1398 height 915
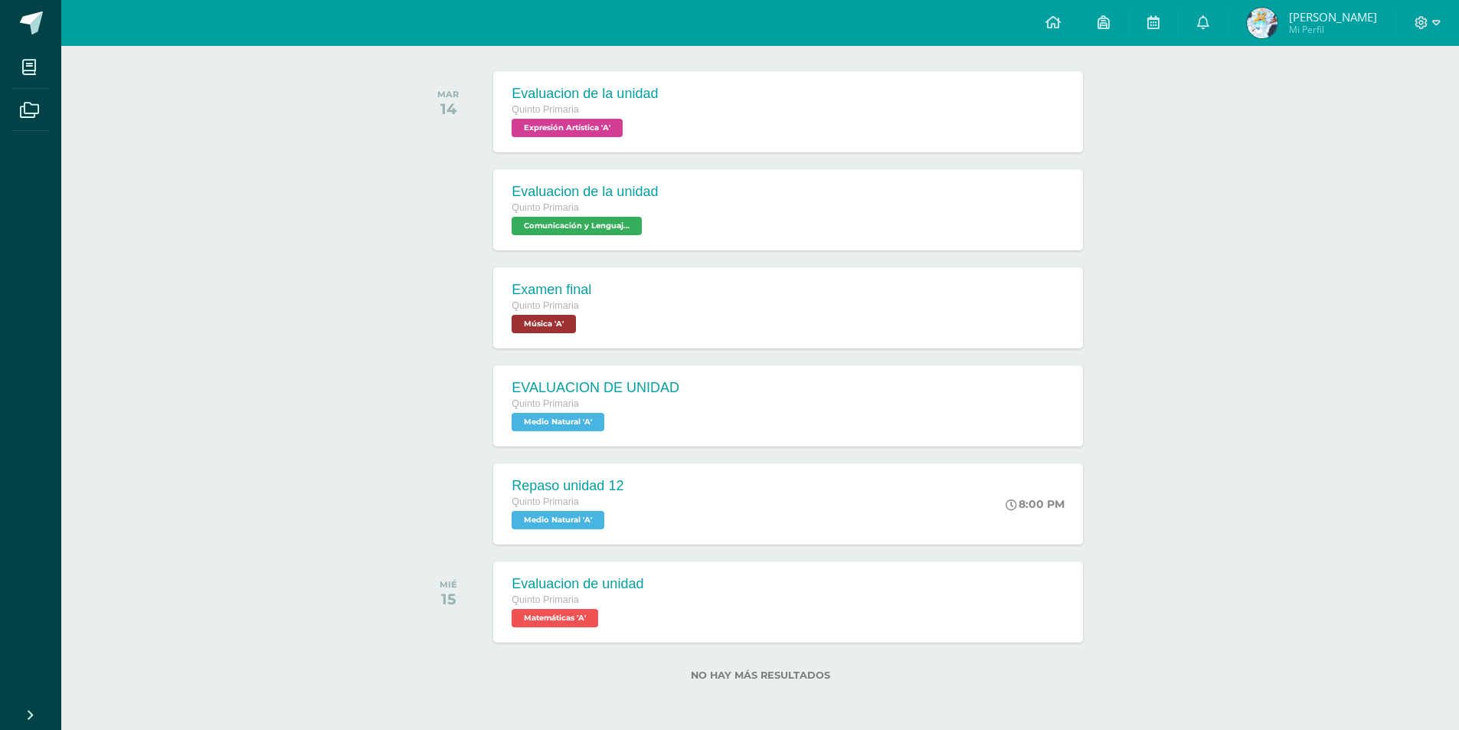
click at [1210, 57] on div "Actividades recientes y próximas Tablero Pendientes de entrega Entregadas todas…" at bounding box center [760, 272] width 1398 height 915
click at [1211, 48] on div "Actividades recientes y próximas Tablero Pendientes de entrega Entregadas todas…" at bounding box center [760, 272] width 1398 height 915
click at [1207, 41] on link at bounding box center [1203, 23] width 49 height 46
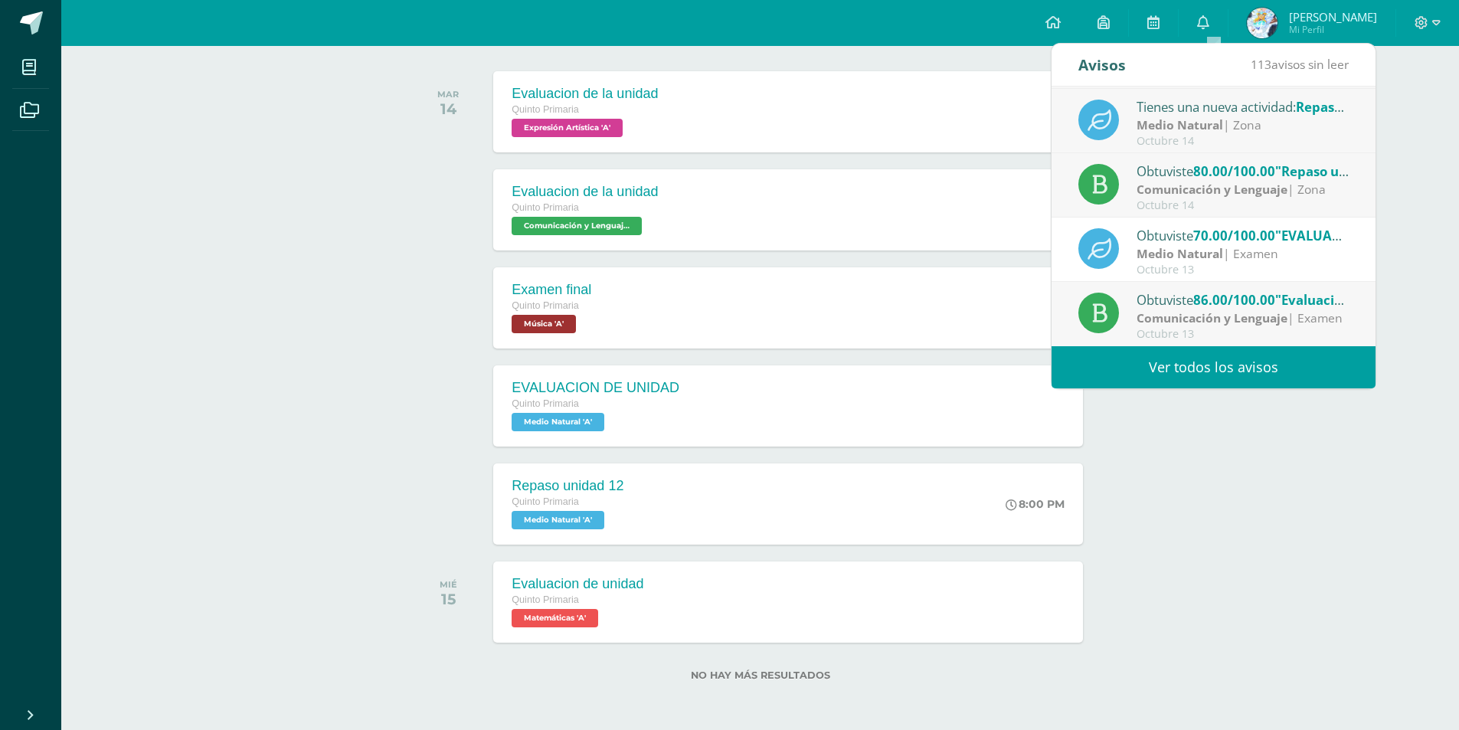
scroll to position [0, 0]
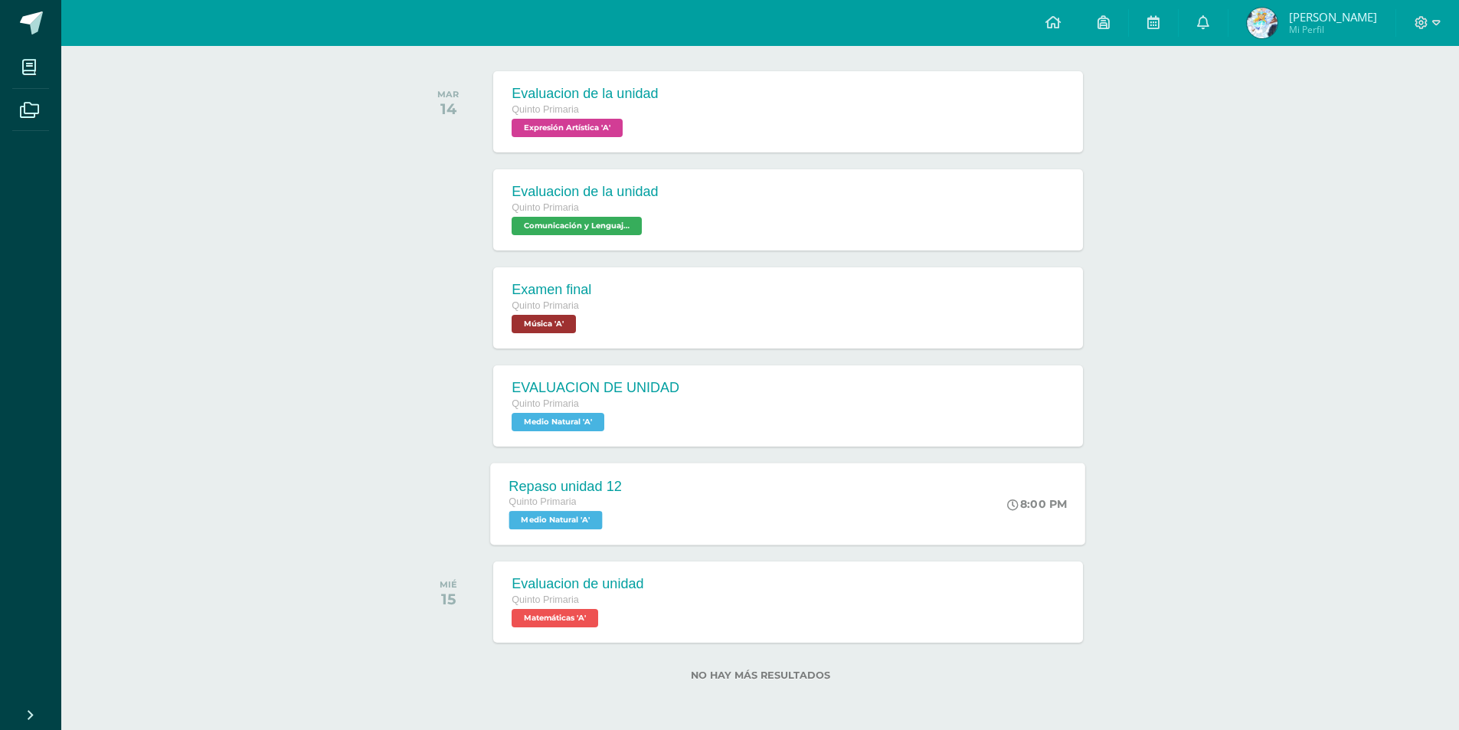
click at [677, 518] on div "Repaso unidad 12 Quinto Primaria Medio Natural 'A' 8:00 PM Repaso unidad 12 Med…" at bounding box center [788, 504] width 595 height 82
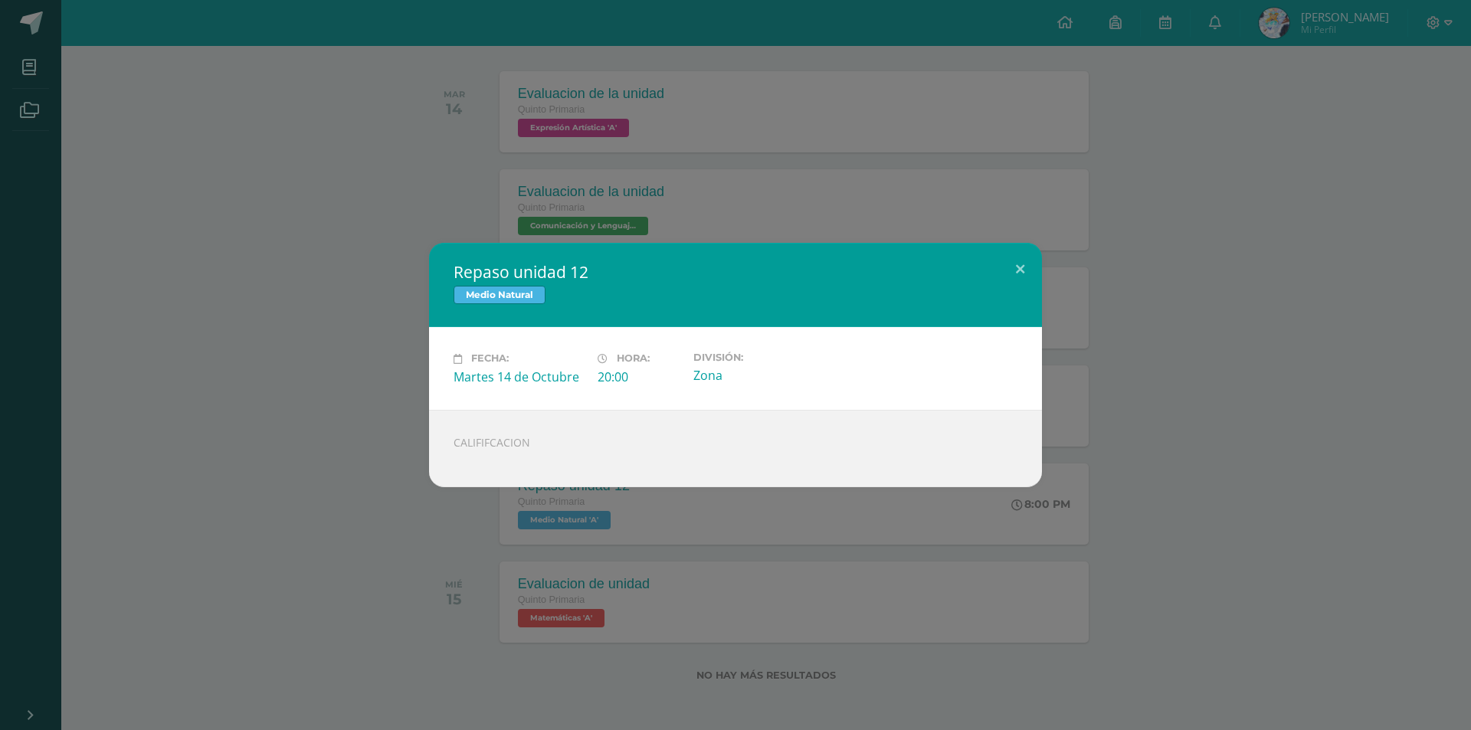
click at [545, 538] on div "Repaso unidad 12 Medio Natural Fecha: Martes 14 de Octubre Hora: 20:00 División…" at bounding box center [735, 365] width 1471 height 730
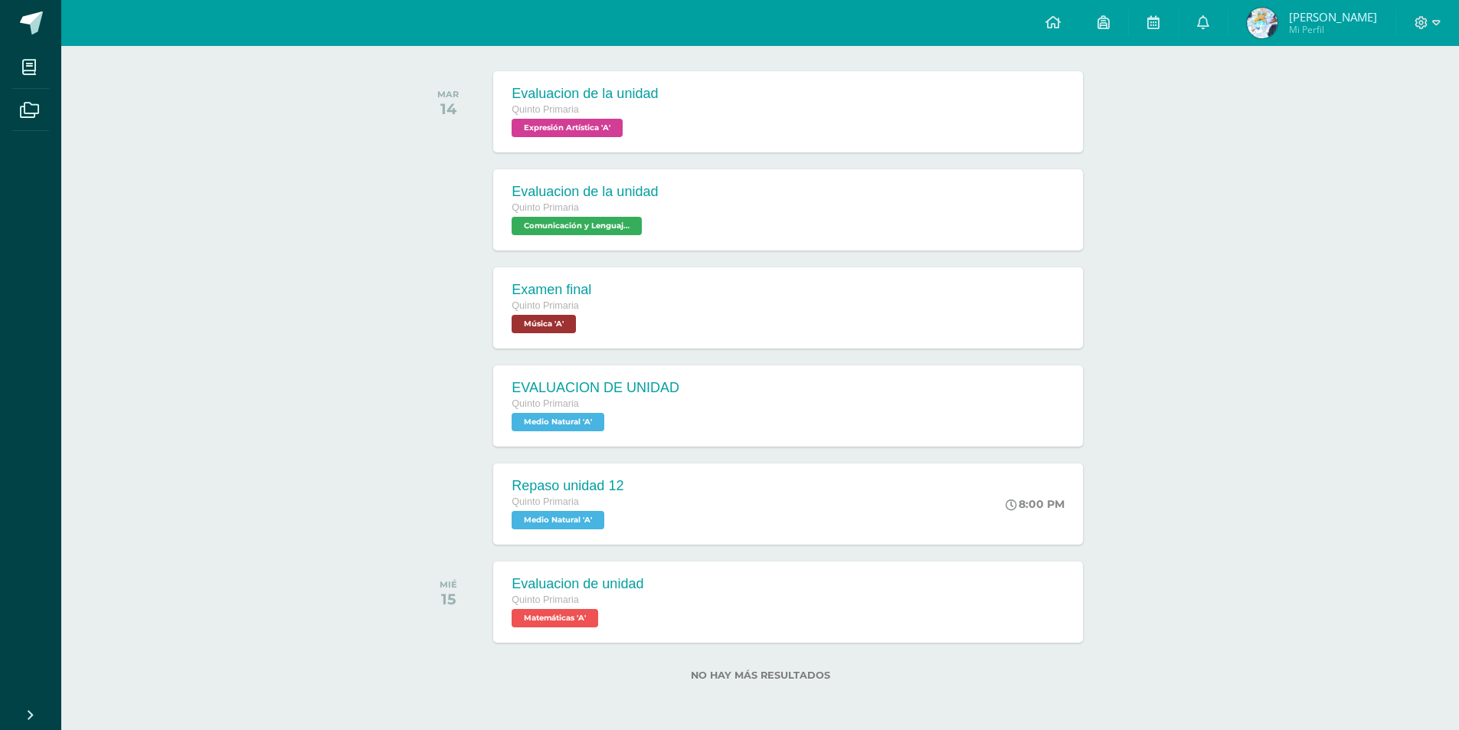
click at [1302, 28] on span "Mi Perfil" at bounding box center [1333, 29] width 88 height 13
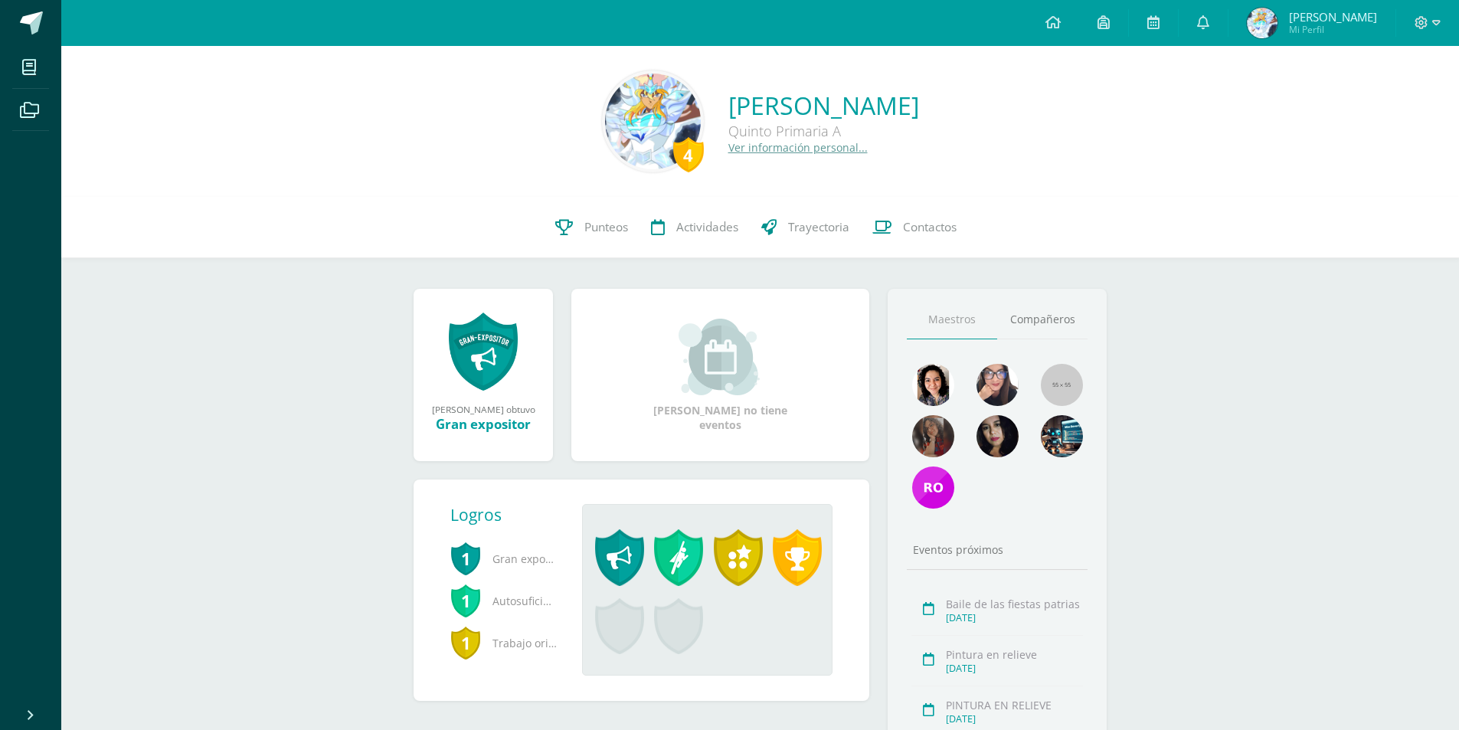
click at [467, 371] on link at bounding box center [483, 352] width 69 height 80
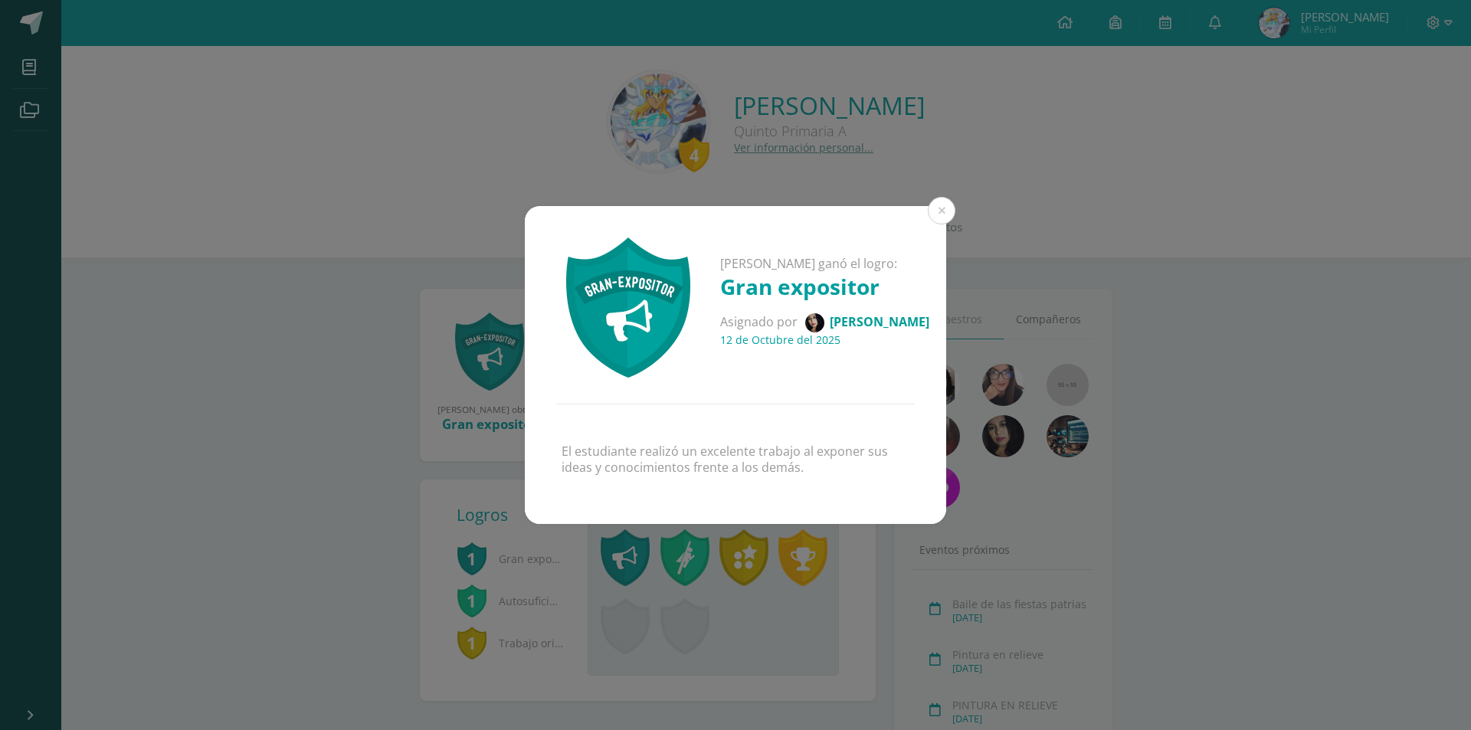
click at [1106, 312] on div "[PERSON_NAME] ganó el logro: Gran expositor Asignado por [PERSON_NAME] [DATE] E…" at bounding box center [735, 365] width 1459 height 319
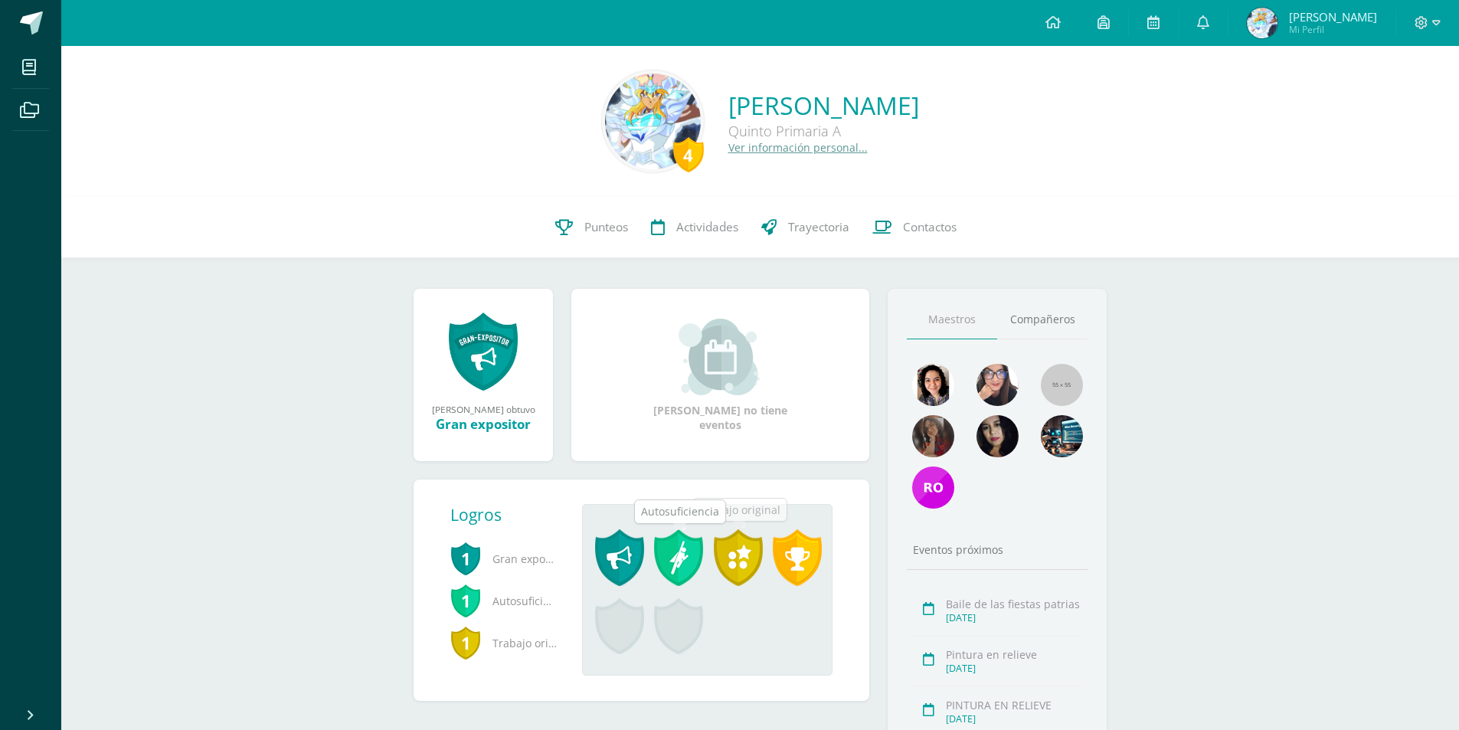
click at [670, 568] on span at bounding box center [678, 557] width 49 height 57
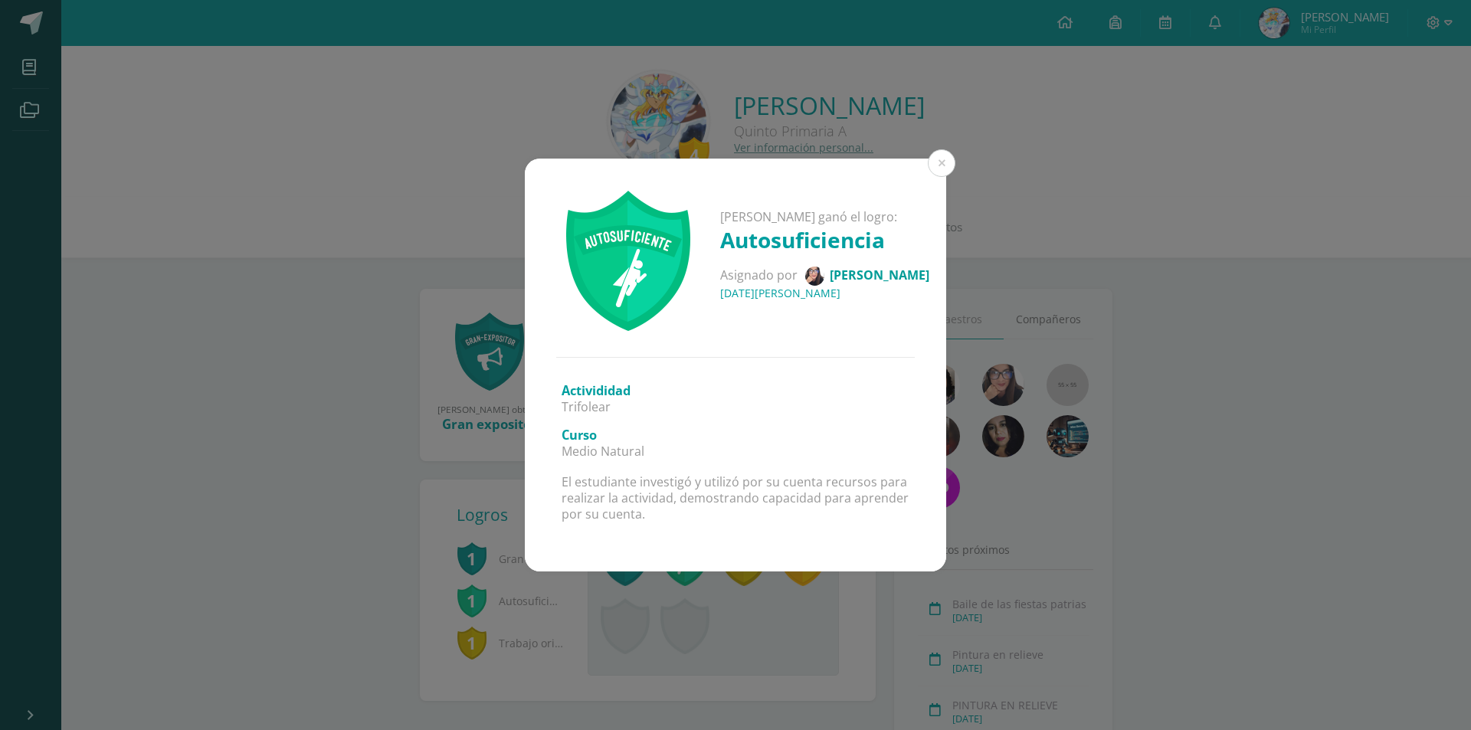
click at [653, 597] on div "[PERSON_NAME] ganó el logro: Autosuficiencia Asignado por [PERSON_NAME] [DATE][…" at bounding box center [735, 365] width 1471 height 730
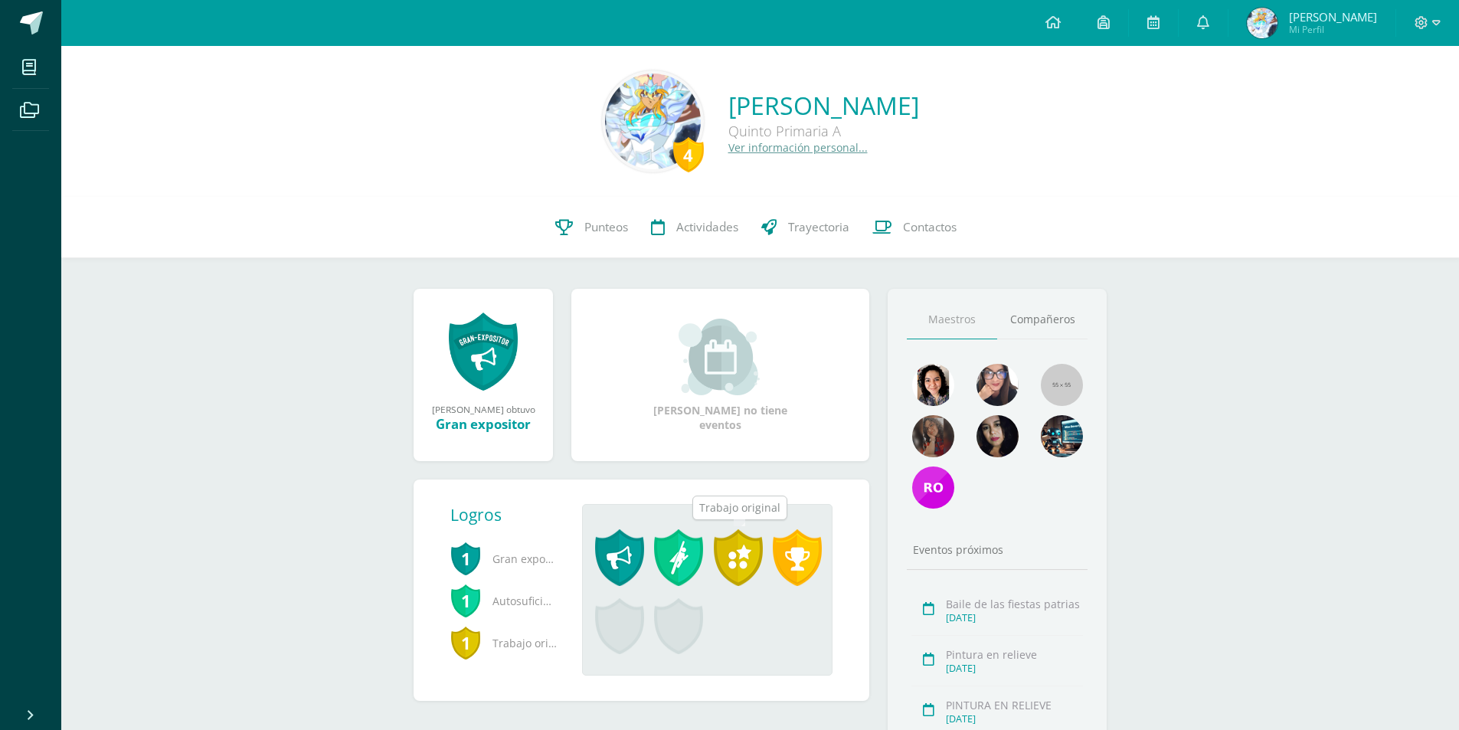
click at [750, 574] on span at bounding box center [738, 557] width 49 height 57
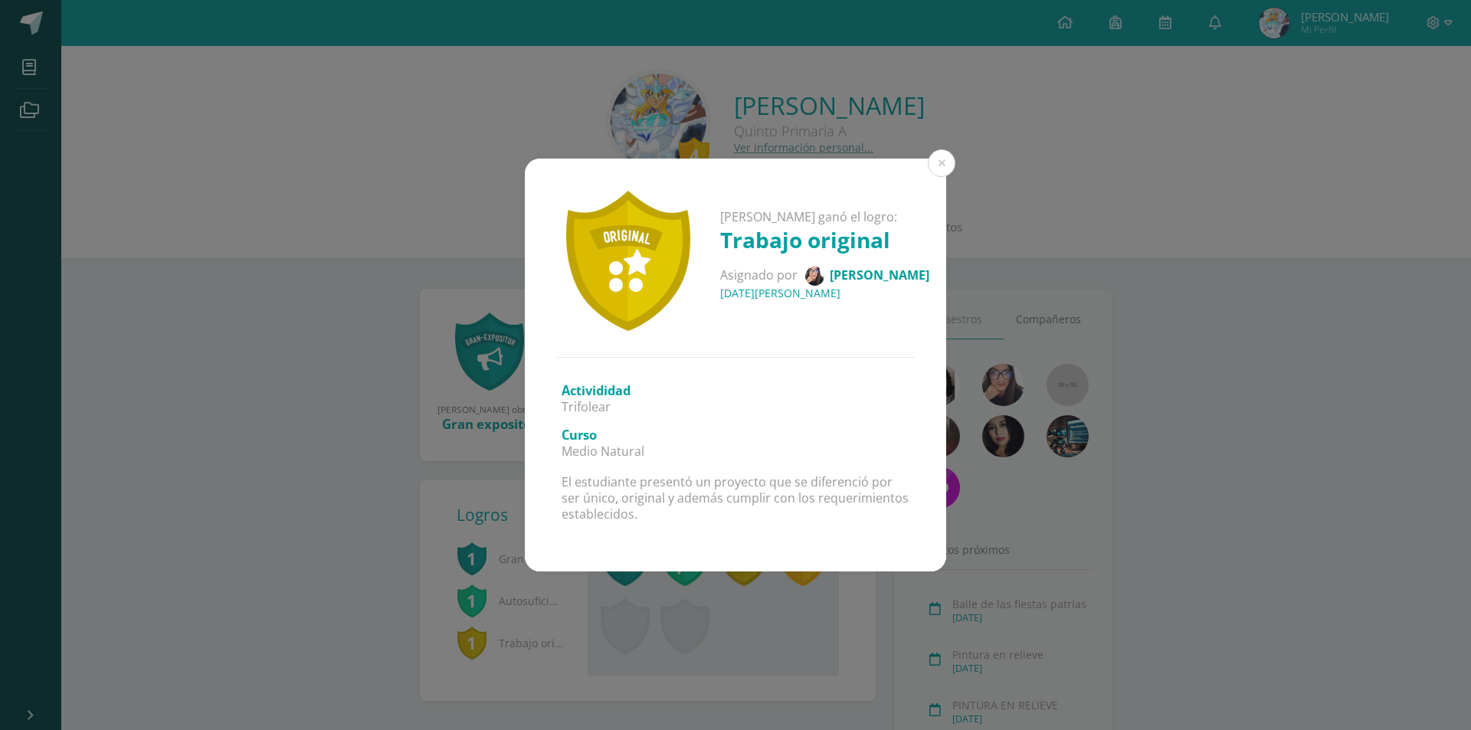
click at [750, 574] on div "[PERSON_NAME] ganó el logro: Trabajo original Asignado por [PERSON_NAME] [DATE]…" at bounding box center [735, 365] width 1471 height 730
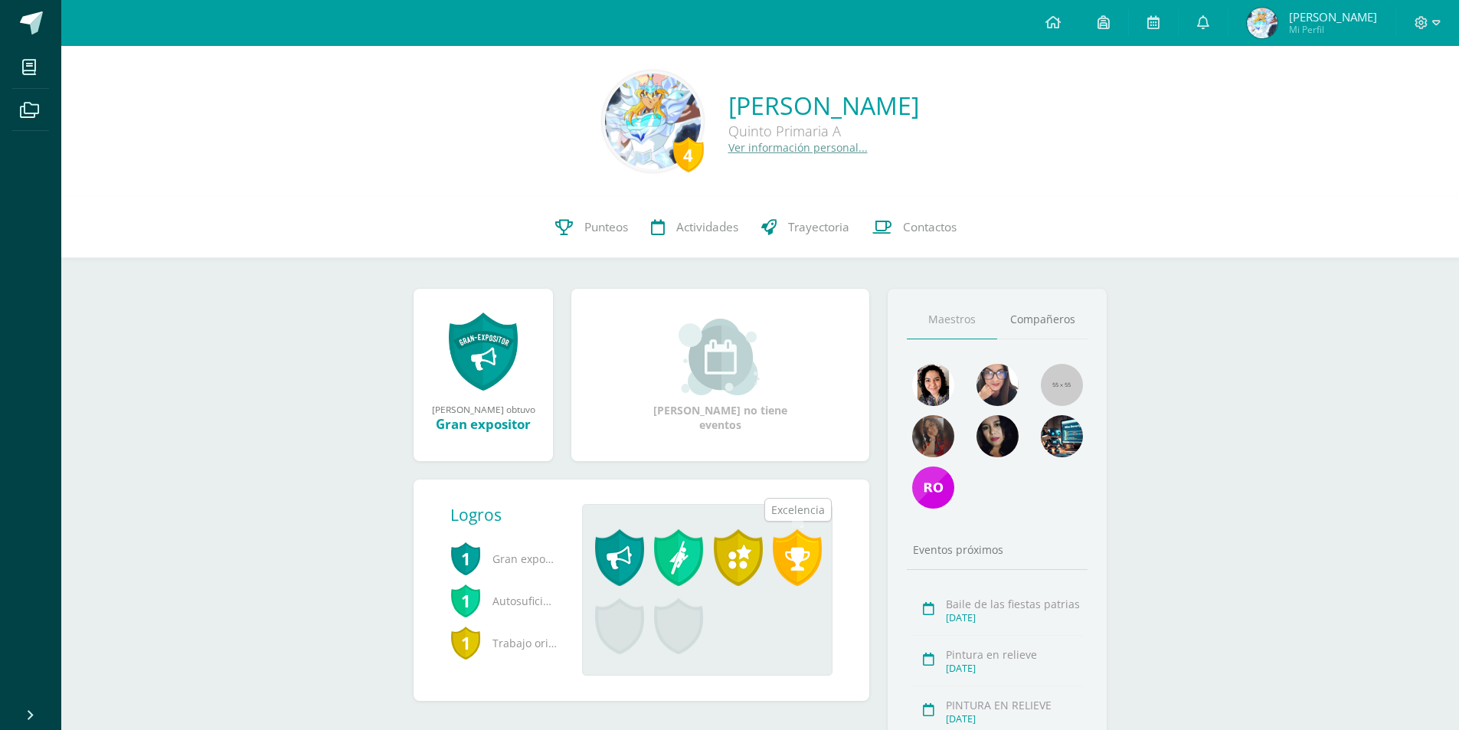
click at [784, 577] on span at bounding box center [797, 557] width 49 height 57
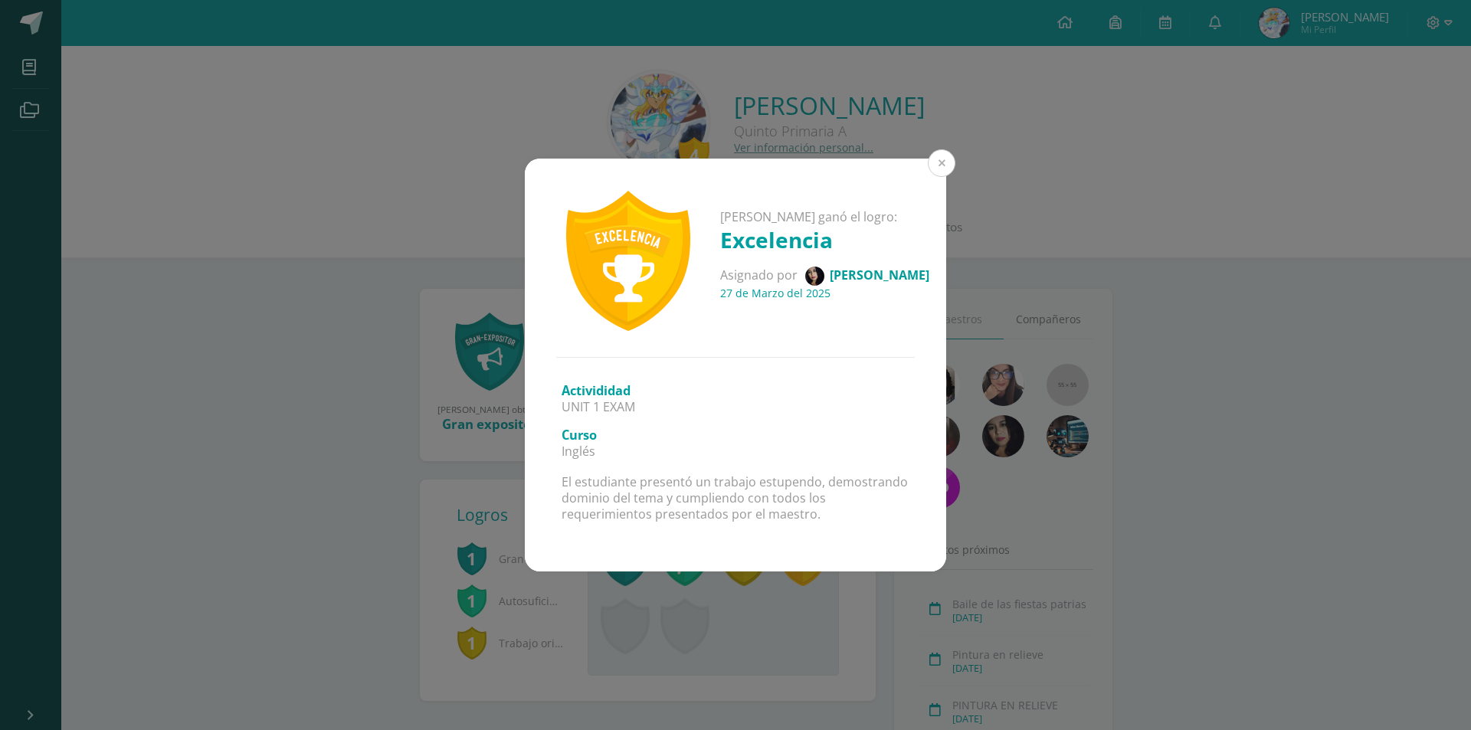
click at [935, 157] on button at bounding box center [942, 163] width 28 height 28
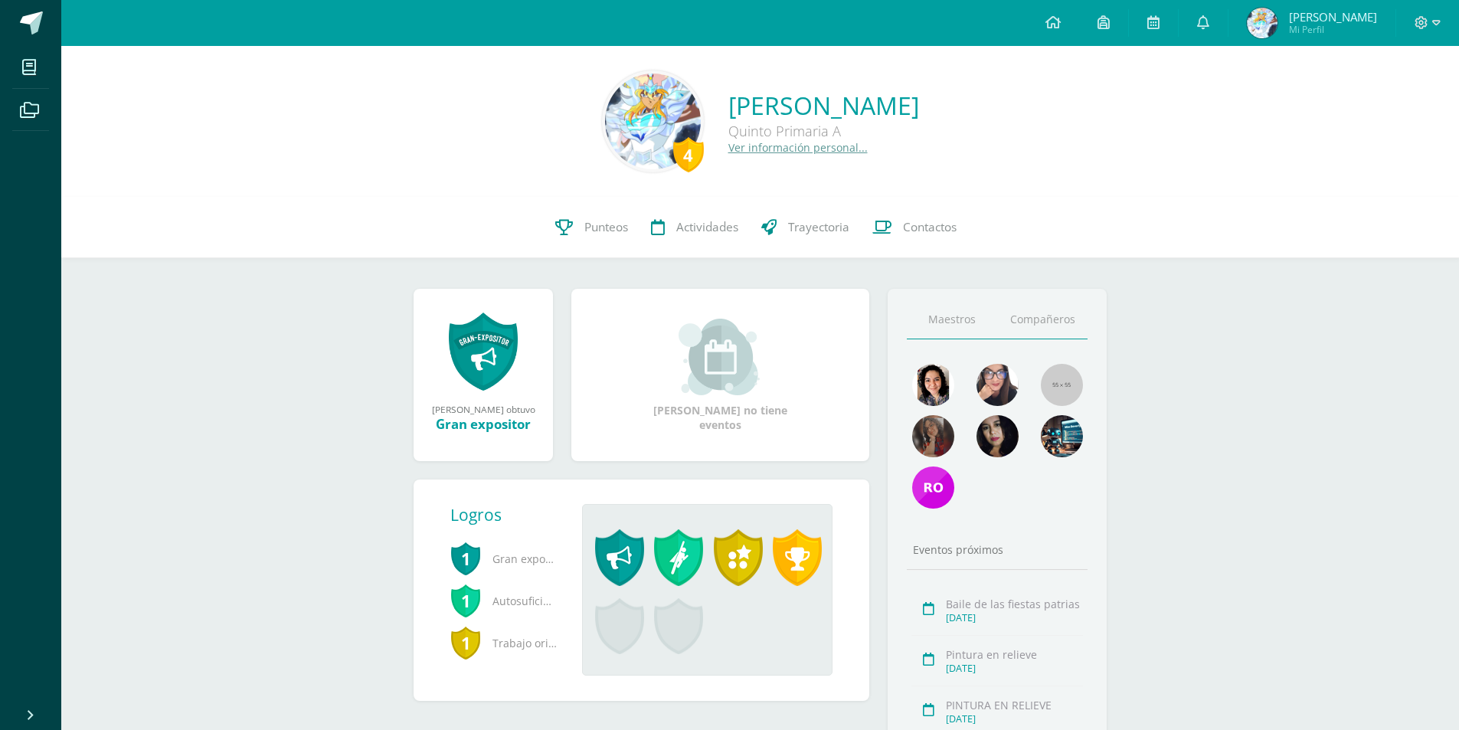
click at [1055, 310] on link "Compañeros" at bounding box center [1042, 319] width 90 height 39
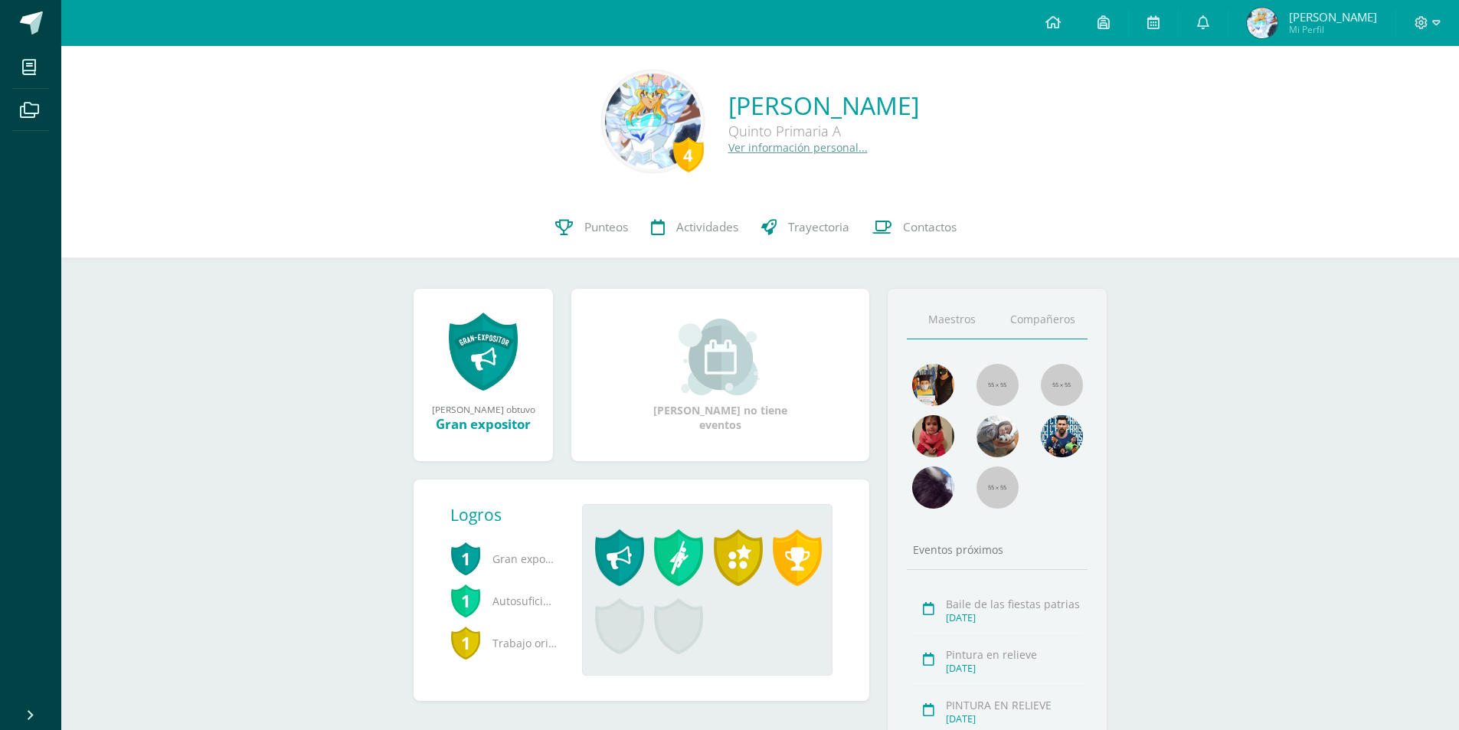
drag, startPoint x: 975, startPoint y: 351, endPoint x: 977, endPoint y: 331, distance: 20.0
click at [975, 349] on div "Maestros [GEOGRAPHIC_DATA] Eventos próximos Baile de las fiestas patrias [DATE]…" at bounding box center [997, 553] width 219 height 528
click at [977, 331] on link "Maestros" at bounding box center [952, 319] width 90 height 39
